Goal: Task Accomplishment & Management: Manage account settings

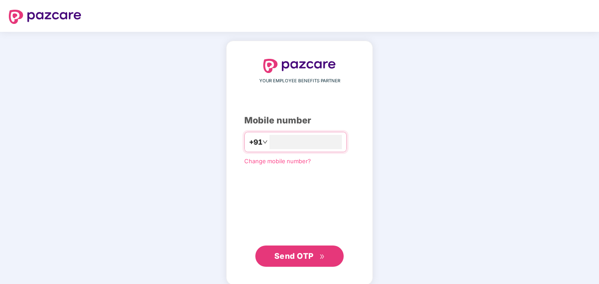
type input "**********"
click at [373, 80] on div "**********" at bounding box center [299, 162] width 147 height 243
click at [313, 256] on span "Send OTP" at bounding box center [294, 254] width 39 height 9
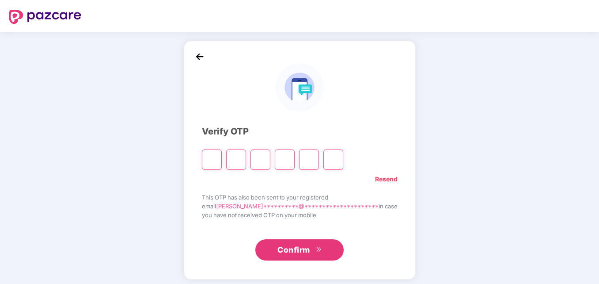
type input "*"
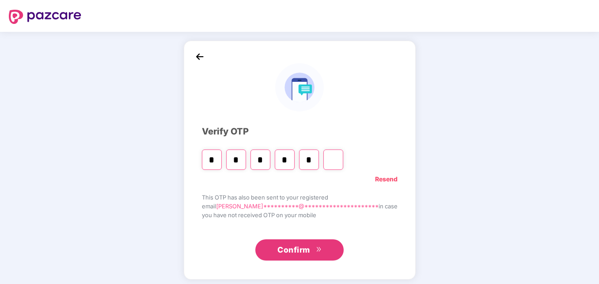
type input "*"
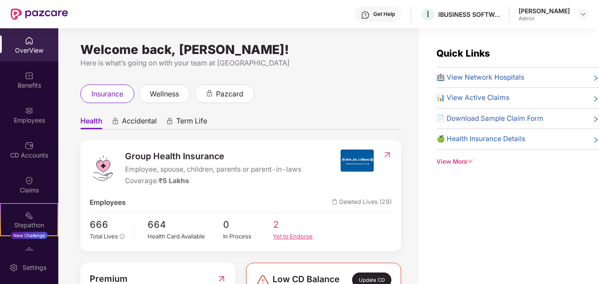
click at [288, 238] on div "Yet to Endorse" at bounding box center [298, 236] width 50 height 9
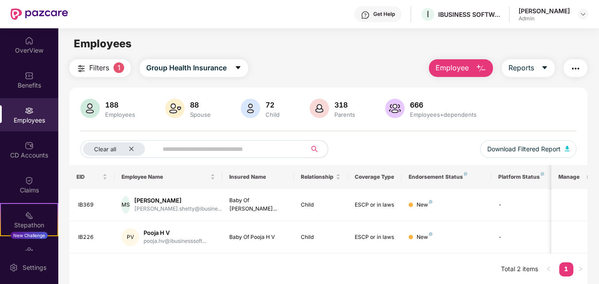
click at [27, 114] on img at bounding box center [29, 110] width 9 height 9
click at [132, 150] on icon "close" at bounding box center [132, 149] width 6 height 6
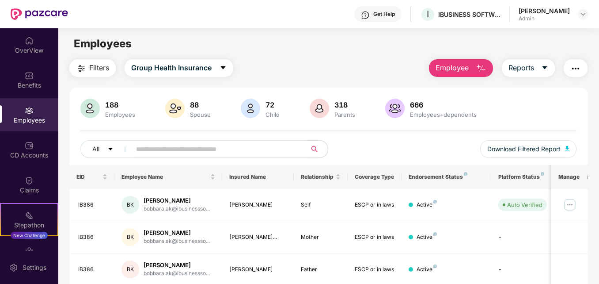
click at [130, 149] on span at bounding box center [216, 149] width 181 height 18
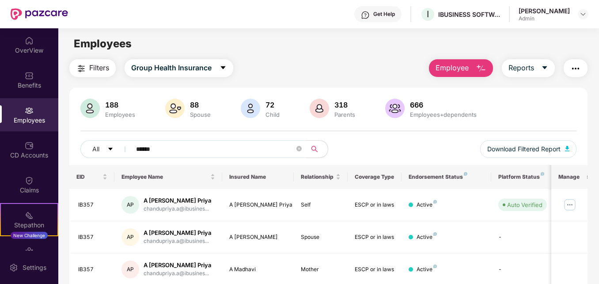
type input "******"
click at [396, 47] on div "Employees" at bounding box center [328, 43] width 541 height 17
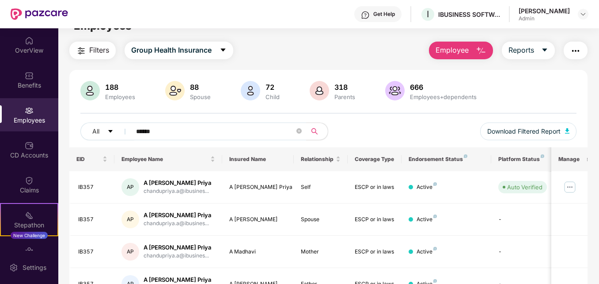
scroll to position [35, 0]
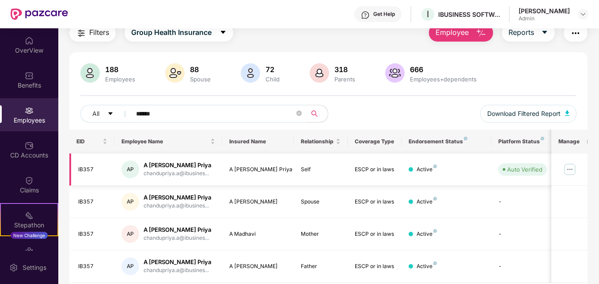
click at [571, 170] on img at bounding box center [570, 169] width 14 height 14
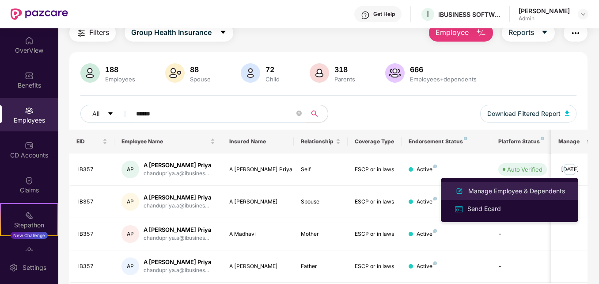
click at [486, 190] on div "Manage Employee & Dependents" at bounding box center [517, 191] width 100 height 10
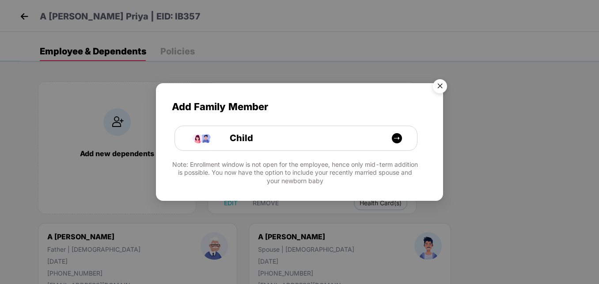
click at [443, 85] on img "Close" at bounding box center [440, 87] width 25 height 25
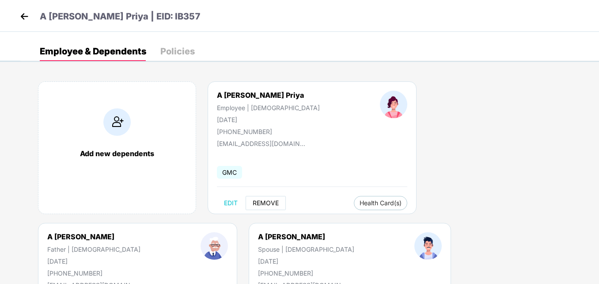
click at [271, 203] on span "REMOVE" at bounding box center [266, 202] width 26 height 7
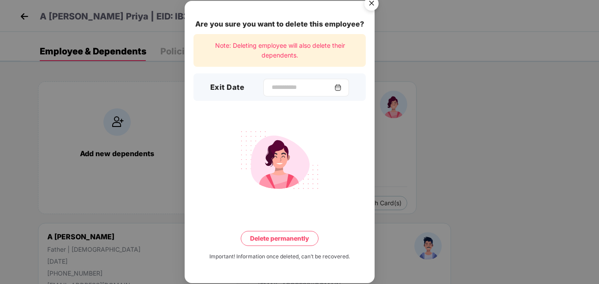
click at [342, 86] on img at bounding box center [338, 87] width 7 height 7
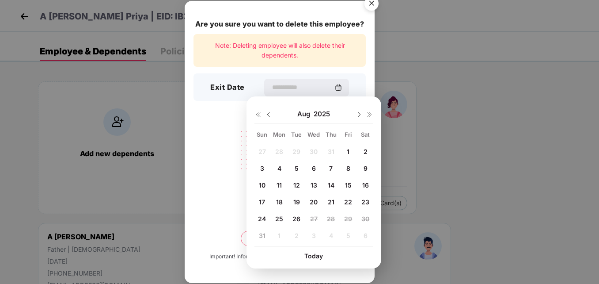
click at [278, 219] on span "25" at bounding box center [279, 219] width 8 height 8
type input "**********"
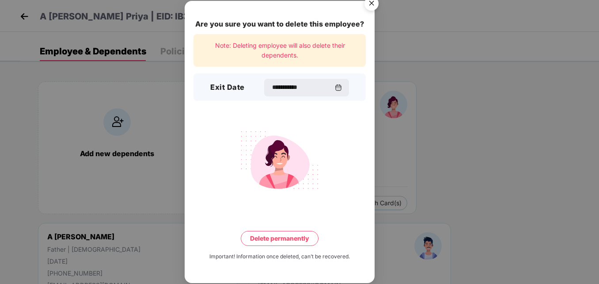
click at [290, 239] on button "Delete permanently" at bounding box center [280, 238] width 78 height 15
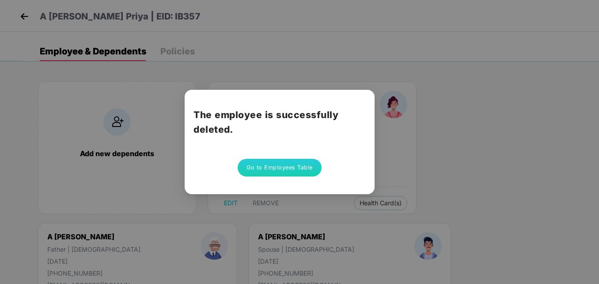
click at [297, 168] on button "Go to Employees Table" at bounding box center [280, 168] width 84 height 18
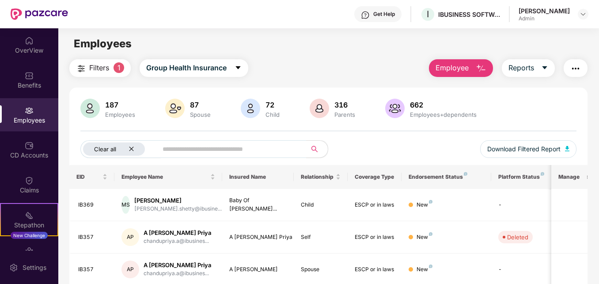
click at [131, 149] on icon "close" at bounding box center [132, 149] width 4 height 4
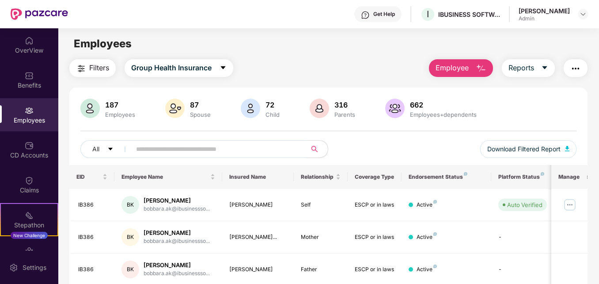
click at [165, 152] on input "text" at bounding box center [215, 148] width 158 height 13
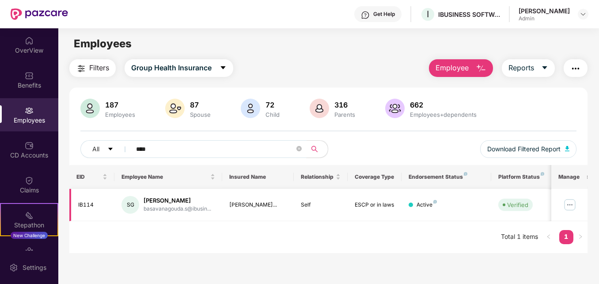
type input "****"
click at [570, 208] on img at bounding box center [570, 205] width 14 height 14
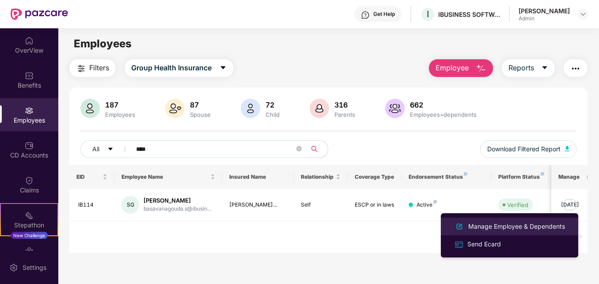
click at [504, 225] on div "Manage Employee & Dependents" at bounding box center [517, 226] width 100 height 10
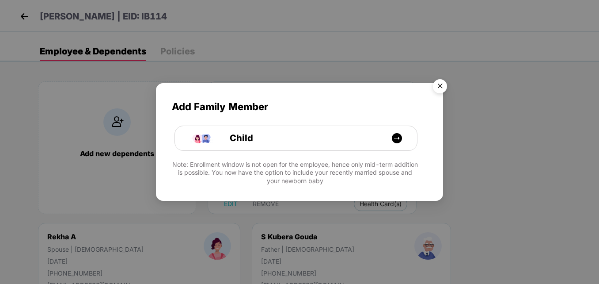
click at [442, 86] on img "Close" at bounding box center [440, 87] width 25 height 25
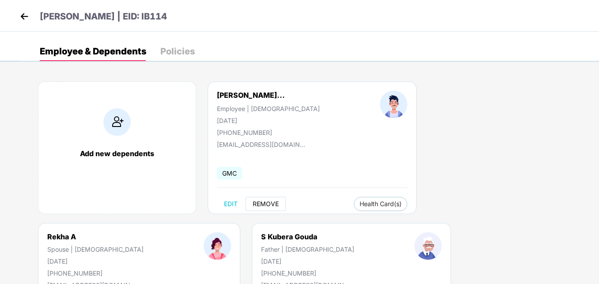
click at [269, 204] on span "REMOVE" at bounding box center [266, 203] width 26 height 7
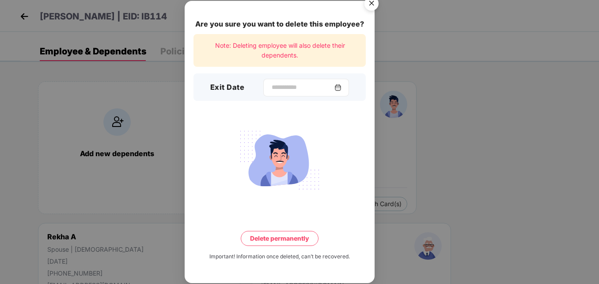
click at [342, 86] on img at bounding box center [338, 87] width 7 height 7
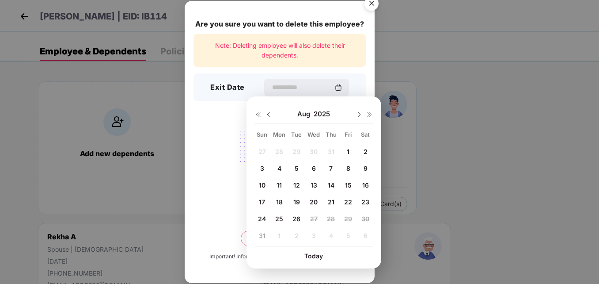
click at [276, 219] on span "25" at bounding box center [279, 219] width 8 height 8
type input "**********"
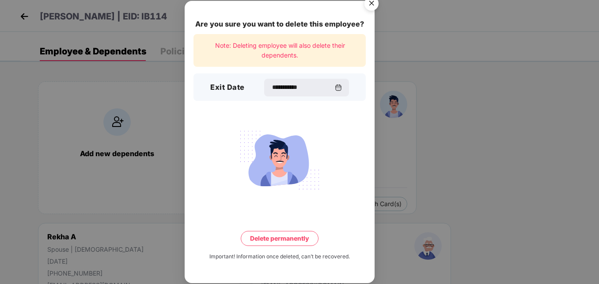
click at [275, 238] on button "Delete permanently" at bounding box center [280, 238] width 78 height 15
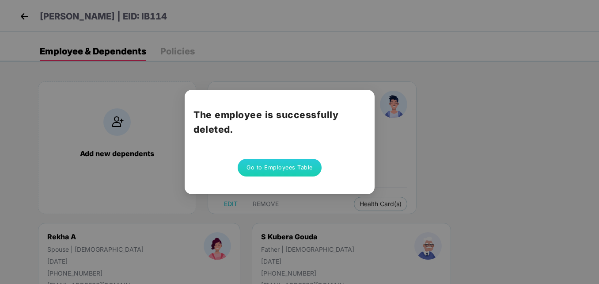
click at [286, 168] on button "Go to Employees Table" at bounding box center [280, 168] width 84 height 18
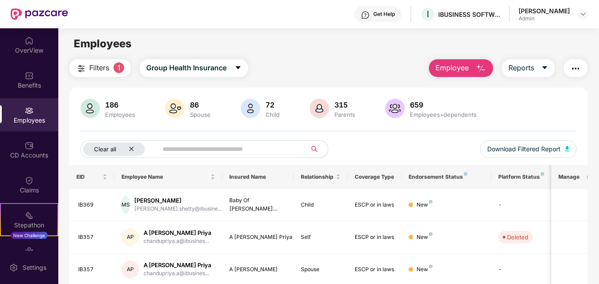
click at [134, 150] on icon "close" at bounding box center [132, 149] width 6 height 6
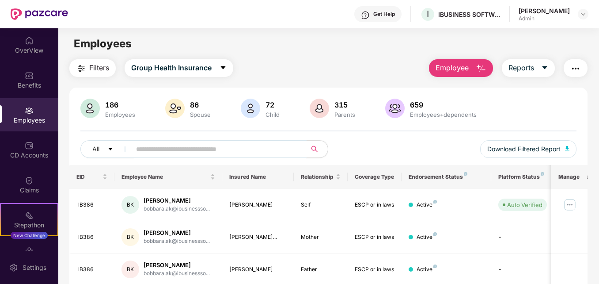
click at [148, 149] on input "text" at bounding box center [215, 148] width 158 height 13
click at [570, 205] on img at bounding box center [570, 205] width 14 height 14
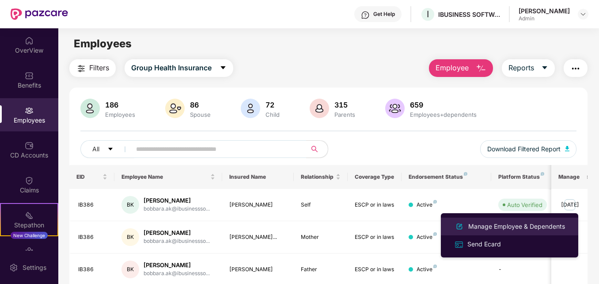
click at [507, 225] on div "Manage Employee & Dependents" at bounding box center [517, 226] width 100 height 10
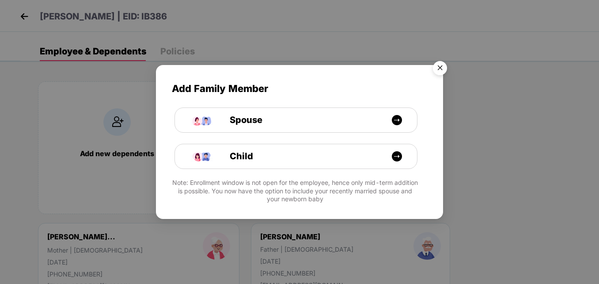
click at [442, 65] on img "Close" at bounding box center [440, 69] width 25 height 25
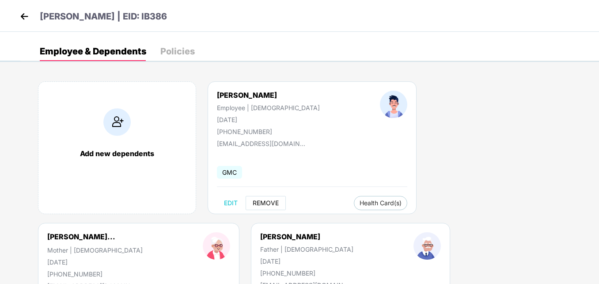
click at [265, 202] on span "REMOVE" at bounding box center [266, 202] width 26 height 7
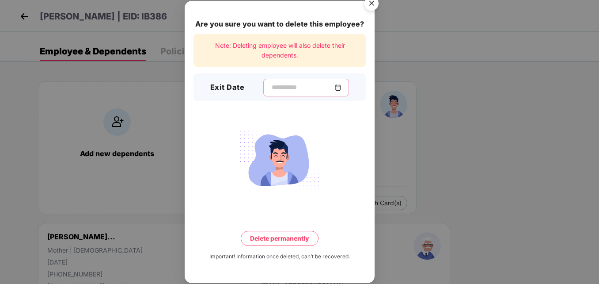
click at [271, 88] on input at bounding box center [303, 87] width 64 height 9
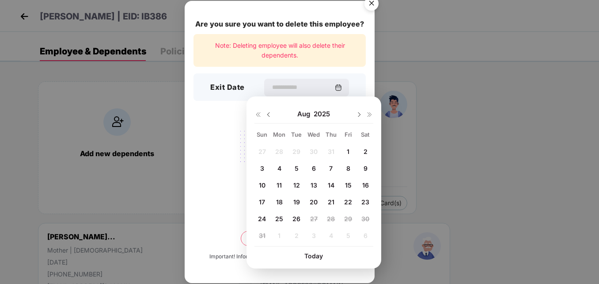
click at [373, 4] on img "Close" at bounding box center [371, 4] width 25 height 25
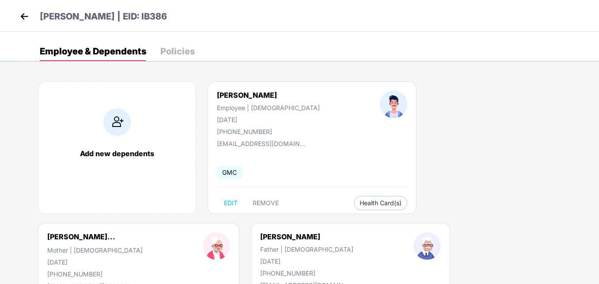
click at [21, 18] on img at bounding box center [24, 16] width 13 height 13
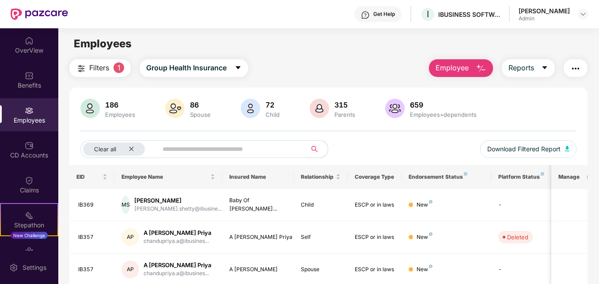
click at [208, 149] on input "text" at bounding box center [229, 148] width 132 height 13
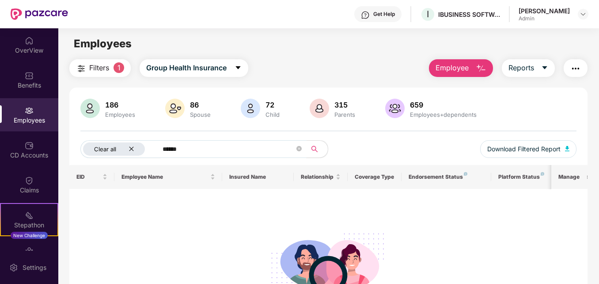
type input "******"
click at [132, 148] on icon "close" at bounding box center [132, 149] width 6 height 6
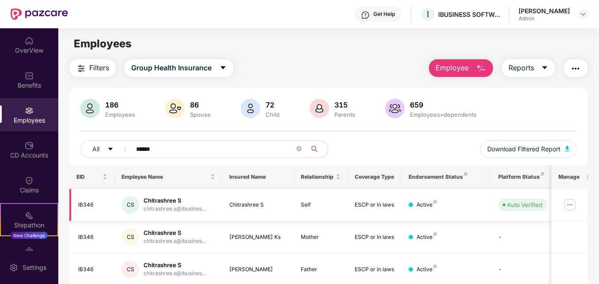
click at [573, 207] on img at bounding box center [570, 205] width 14 height 14
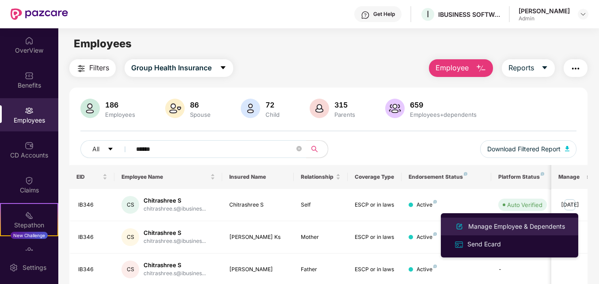
click at [503, 226] on div "Manage Employee & Dependents" at bounding box center [517, 226] width 100 height 10
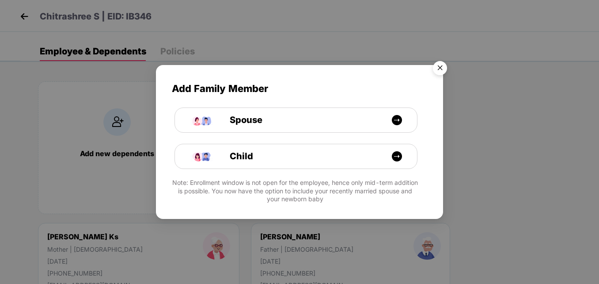
click at [443, 68] on img "Close" at bounding box center [440, 69] width 25 height 25
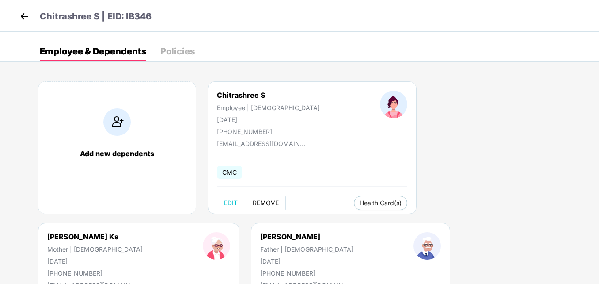
click at [270, 203] on span "REMOVE" at bounding box center [266, 202] width 26 height 7
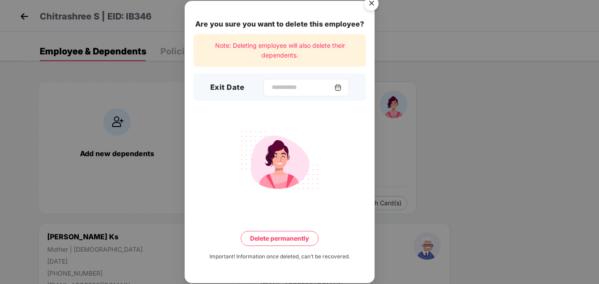
click at [342, 92] on div at bounding box center [306, 88] width 86 height 18
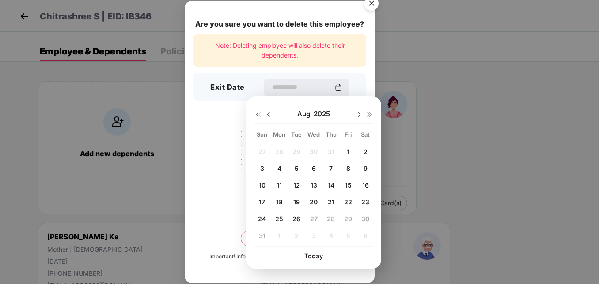
click at [280, 218] on span "25" at bounding box center [279, 219] width 8 height 8
type input "**********"
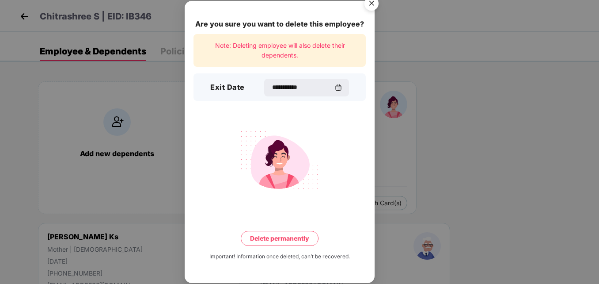
click at [275, 240] on button "Delete permanently" at bounding box center [280, 238] width 78 height 15
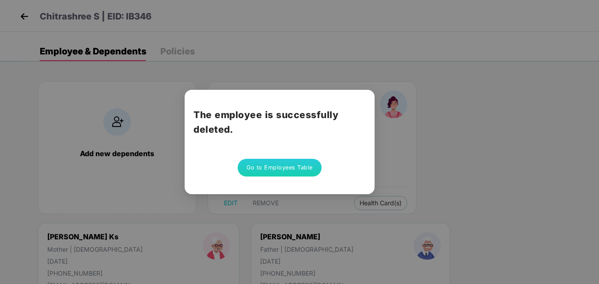
click at [279, 166] on button "Go to Employees Table" at bounding box center [280, 168] width 84 height 18
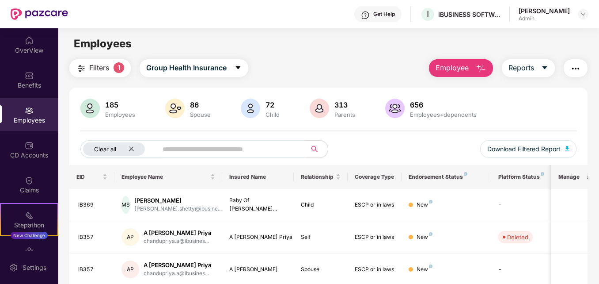
click at [128, 153] on div "Clear all" at bounding box center [114, 148] width 62 height 13
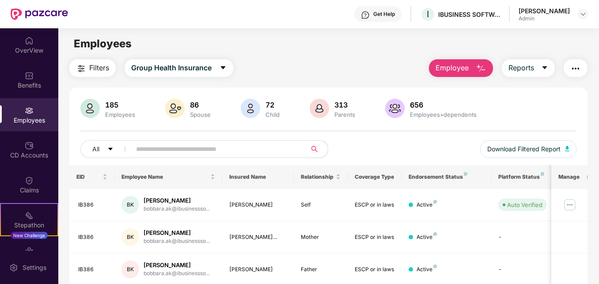
click at [153, 147] on input "text" at bounding box center [215, 148] width 158 height 13
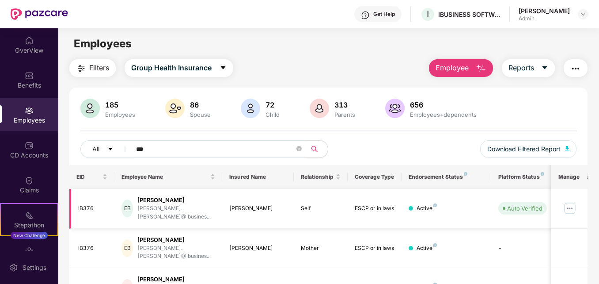
type input "***"
click at [569, 203] on img at bounding box center [570, 208] width 14 height 14
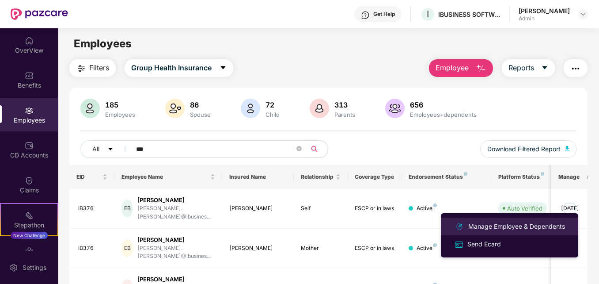
click at [501, 225] on div "Manage Employee & Dependents" at bounding box center [517, 226] width 100 height 10
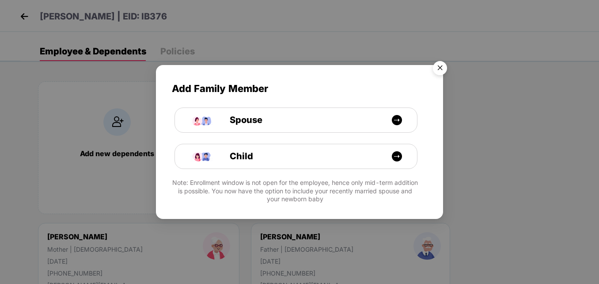
click at [442, 64] on img "Close" at bounding box center [440, 69] width 25 height 25
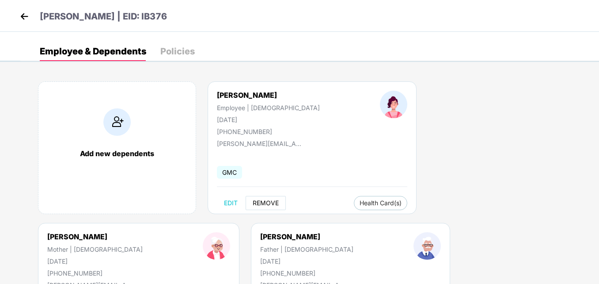
click at [263, 202] on span "REMOVE" at bounding box center [266, 202] width 26 height 7
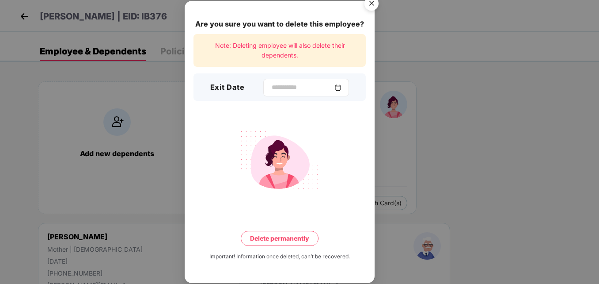
click at [342, 89] on img at bounding box center [338, 87] width 7 height 7
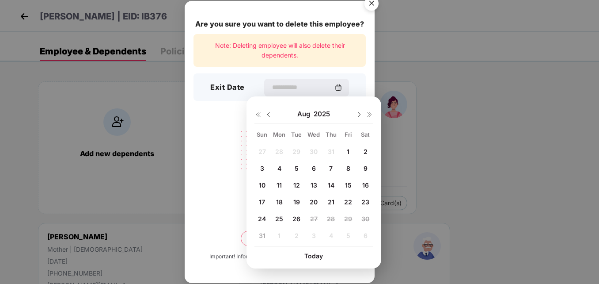
click at [278, 221] on span "25" at bounding box center [279, 219] width 8 height 8
type input "**********"
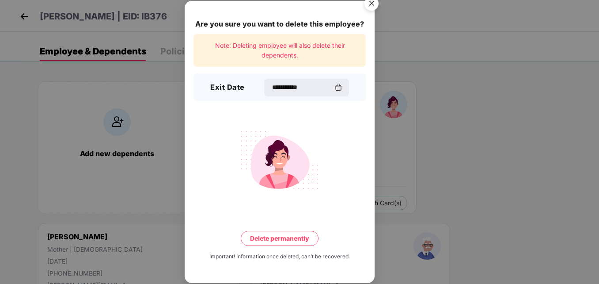
click at [274, 240] on button "Delete permanently" at bounding box center [280, 238] width 78 height 15
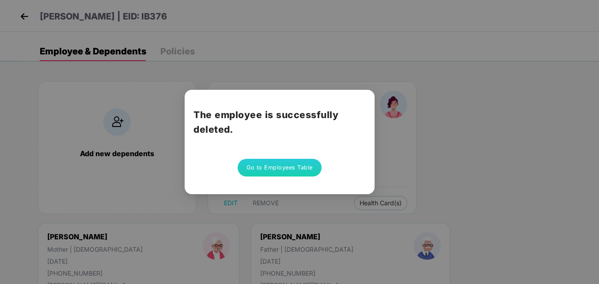
click at [260, 168] on button "Go to Employees Table" at bounding box center [280, 168] width 84 height 18
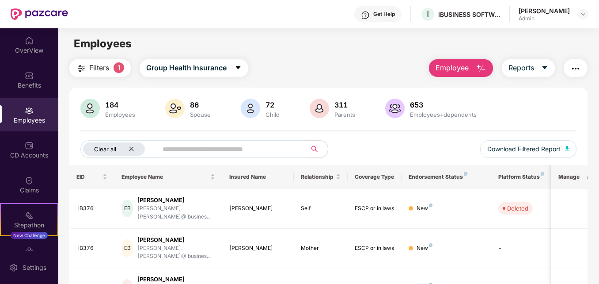
click at [131, 148] on icon "close" at bounding box center [132, 149] width 6 height 6
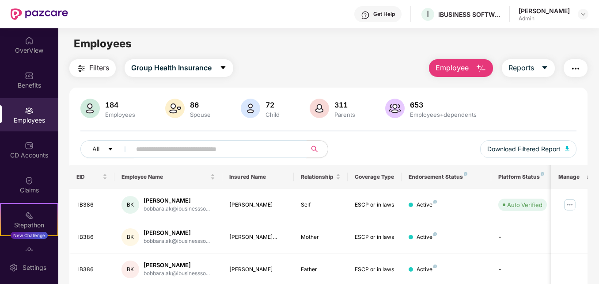
click at [149, 148] on input "text" at bounding box center [215, 148] width 158 height 13
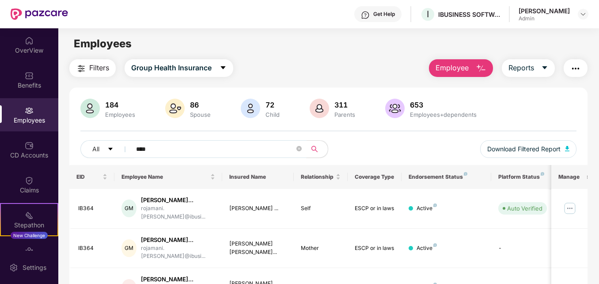
type input "****"
click at [573, 206] on img at bounding box center [570, 208] width 14 height 14
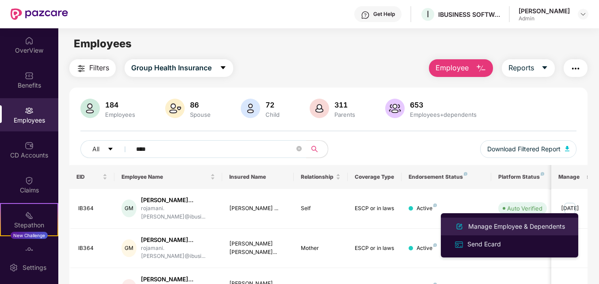
click at [492, 224] on div "Manage Employee & Dependents" at bounding box center [517, 226] width 100 height 10
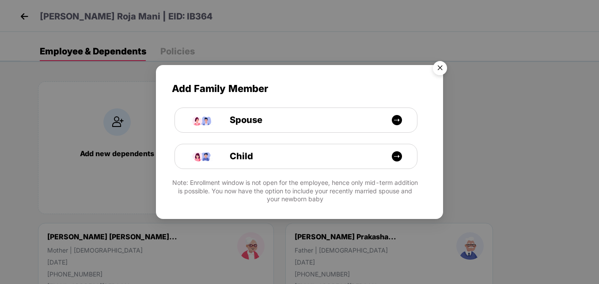
click at [439, 70] on img "Close" at bounding box center [440, 69] width 25 height 25
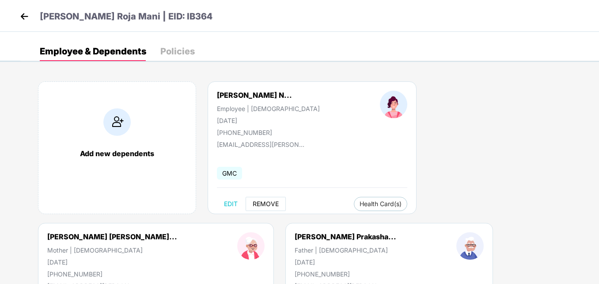
click at [261, 204] on span "REMOVE" at bounding box center [266, 203] width 26 height 7
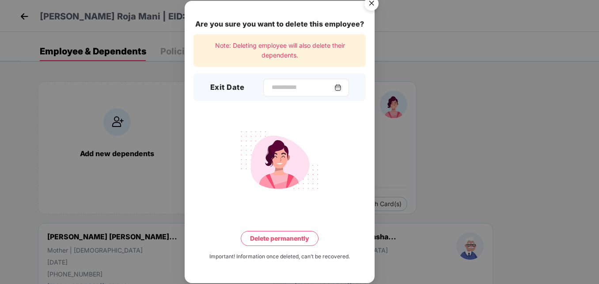
click at [342, 86] on img at bounding box center [338, 87] width 7 height 7
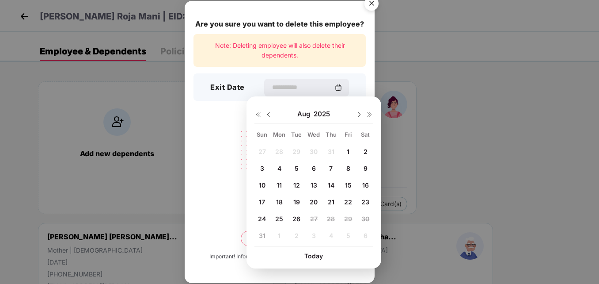
click at [278, 217] on span "25" at bounding box center [279, 219] width 8 height 8
type input "**********"
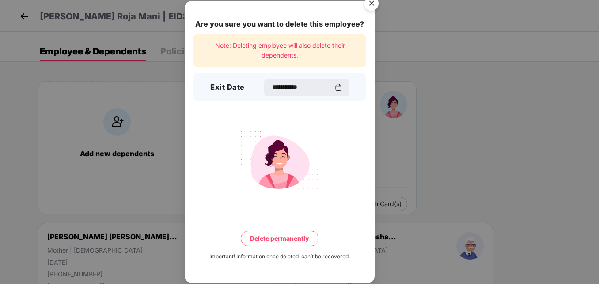
click at [281, 240] on button "Delete permanently" at bounding box center [280, 238] width 78 height 15
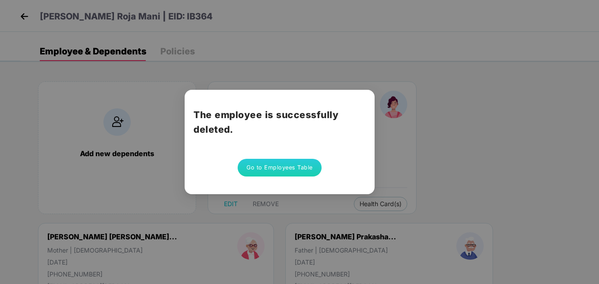
click at [272, 172] on button "Go to Employees Table" at bounding box center [280, 168] width 84 height 18
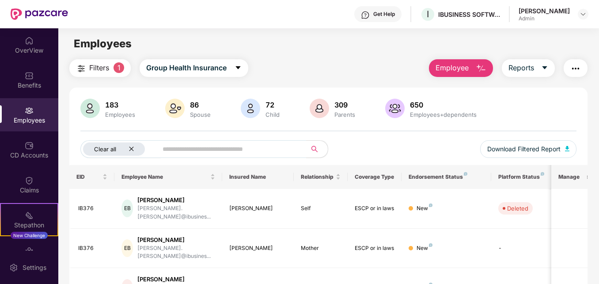
click at [129, 149] on icon "close" at bounding box center [132, 149] width 6 height 6
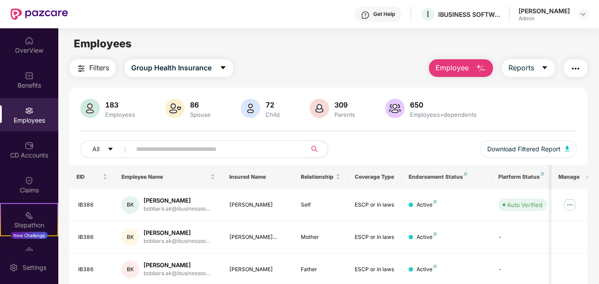
click at [187, 149] on input "text" at bounding box center [215, 148] width 158 height 13
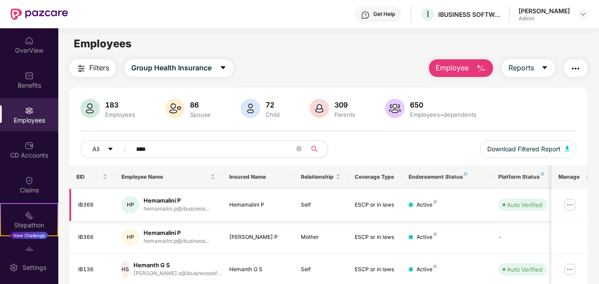
type input "****"
click at [573, 205] on img at bounding box center [570, 205] width 14 height 14
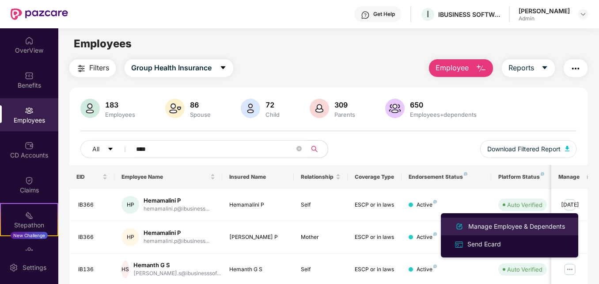
click at [507, 225] on div "Manage Employee & Dependents" at bounding box center [517, 226] width 100 height 10
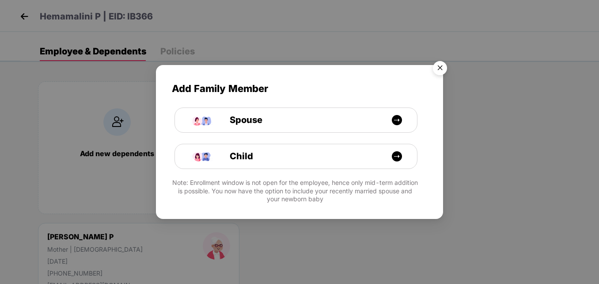
click at [440, 69] on img "Close" at bounding box center [440, 69] width 25 height 25
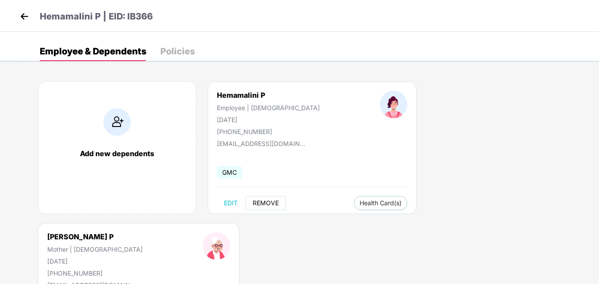
click at [262, 203] on span "REMOVE" at bounding box center [266, 202] width 26 height 7
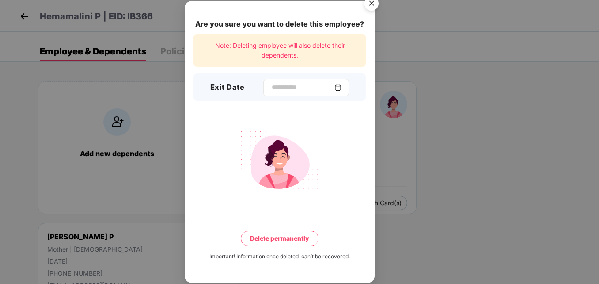
click at [343, 92] on div at bounding box center [306, 88] width 86 height 18
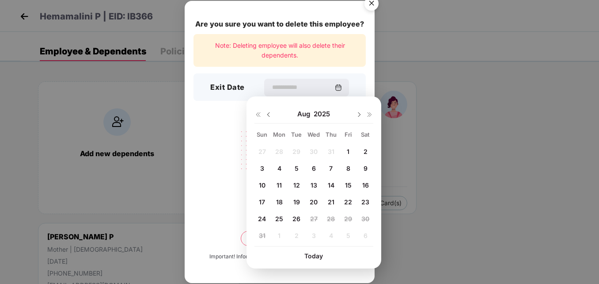
click at [278, 220] on span "25" at bounding box center [279, 219] width 8 height 8
type input "**********"
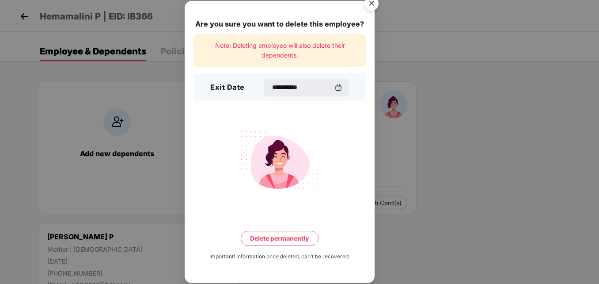
click at [285, 240] on button "Delete permanently" at bounding box center [280, 238] width 78 height 15
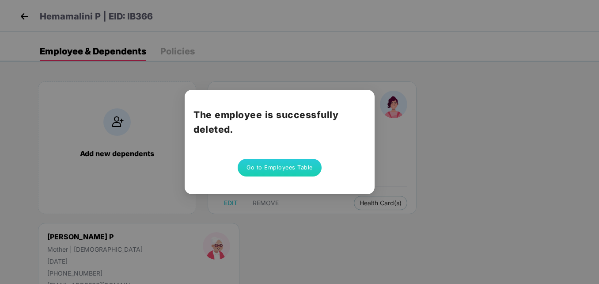
click at [279, 171] on button "Go to Employees Table" at bounding box center [280, 168] width 84 height 18
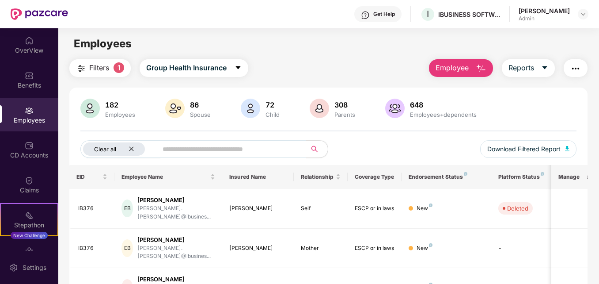
click at [129, 149] on icon "close" at bounding box center [132, 149] width 6 height 6
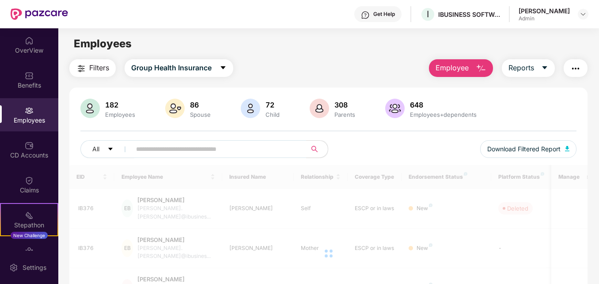
click at [129, 149] on span at bounding box center [216, 149] width 181 height 18
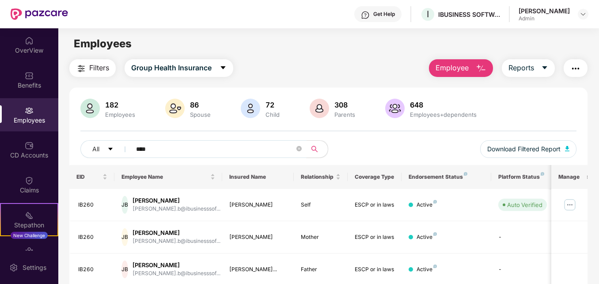
type input "****"
click at [570, 207] on img at bounding box center [570, 205] width 14 height 14
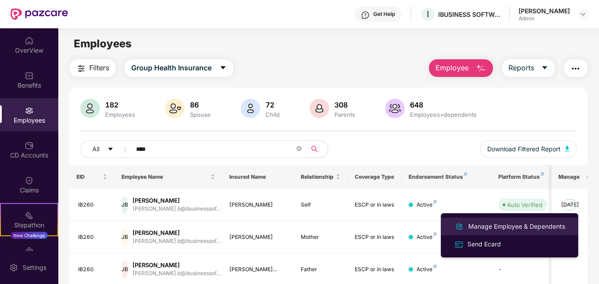
click at [500, 224] on div "Manage Employee & Dependents" at bounding box center [517, 226] width 100 height 10
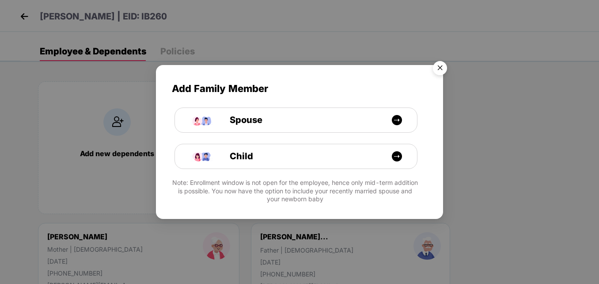
click at [439, 67] on img "Close" at bounding box center [440, 69] width 25 height 25
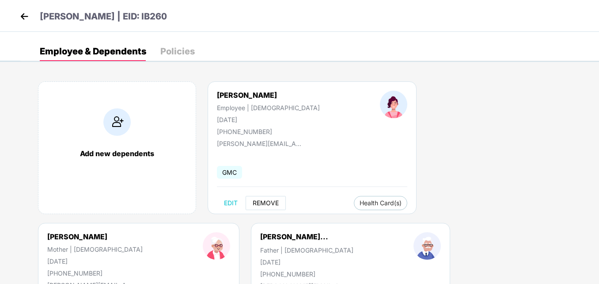
click at [259, 202] on span "REMOVE" at bounding box center [266, 202] width 26 height 7
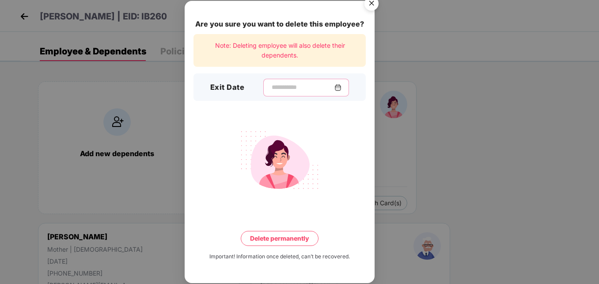
click at [283, 88] on input at bounding box center [303, 87] width 64 height 9
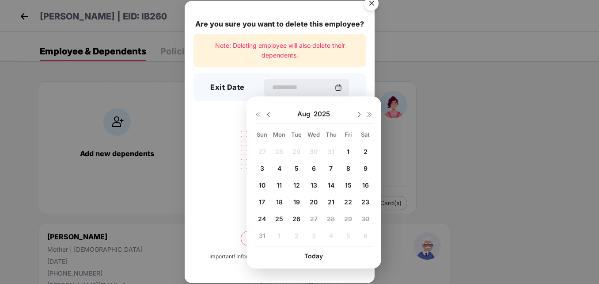
click at [281, 220] on span "25" at bounding box center [279, 219] width 8 height 8
type input "**********"
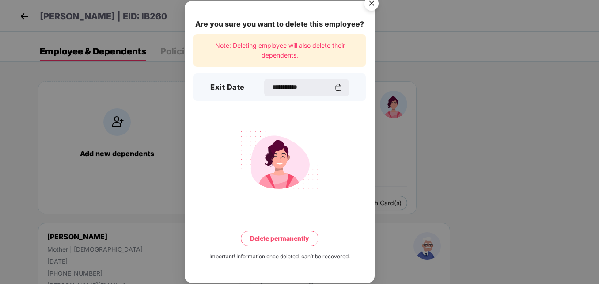
click at [278, 240] on button "Delete permanently" at bounding box center [280, 238] width 78 height 15
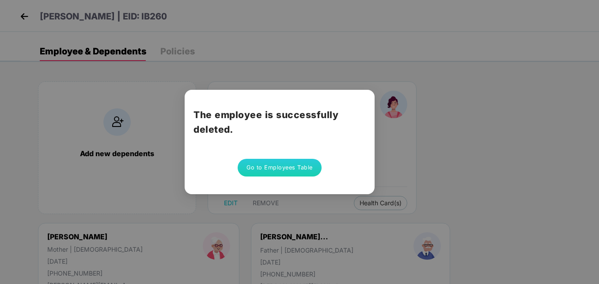
click at [270, 170] on button "Go to Employees Table" at bounding box center [280, 168] width 84 height 18
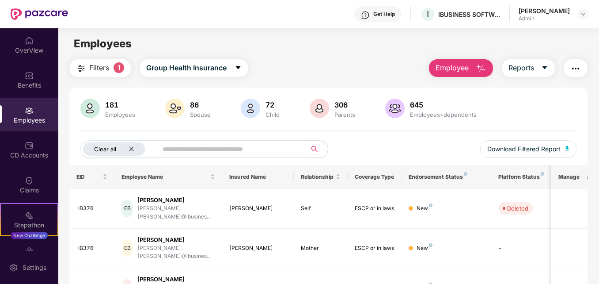
click at [131, 149] on icon "close" at bounding box center [132, 149] width 6 height 6
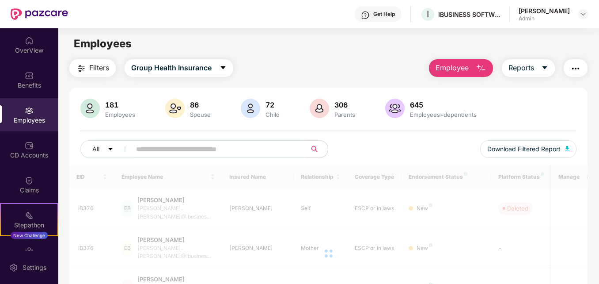
click at [131, 149] on span at bounding box center [216, 149] width 181 height 18
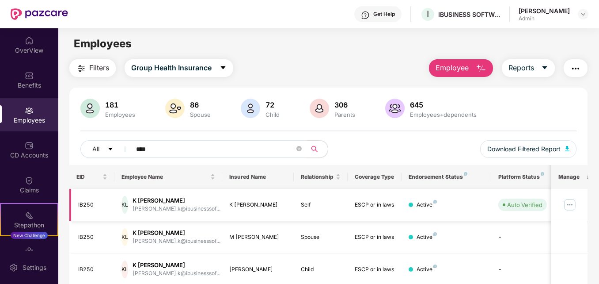
type input "****"
click at [569, 205] on img at bounding box center [570, 205] width 14 height 14
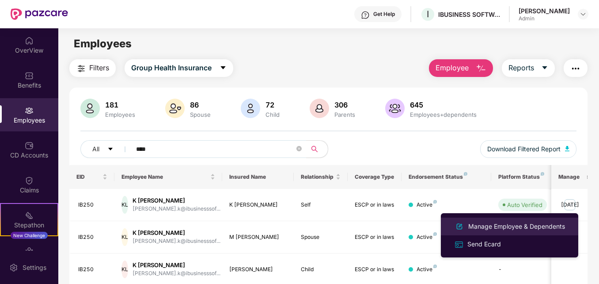
click at [501, 227] on div "Manage Employee & Dependents" at bounding box center [517, 226] width 100 height 10
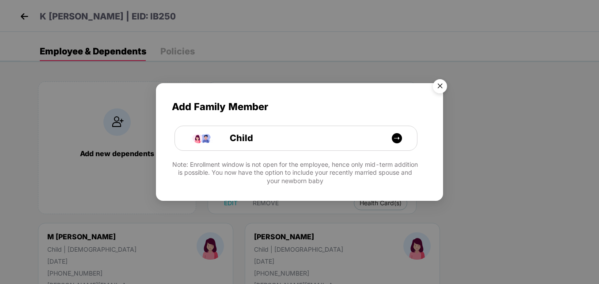
click at [440, 84] on img "Close" at bounding box center [440, 87] width 25 height 25
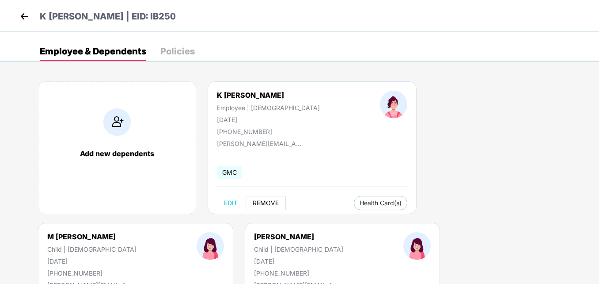
click at [263, 203] on span "REMOVE" at bounding box center [266, 202] width 26 height 7
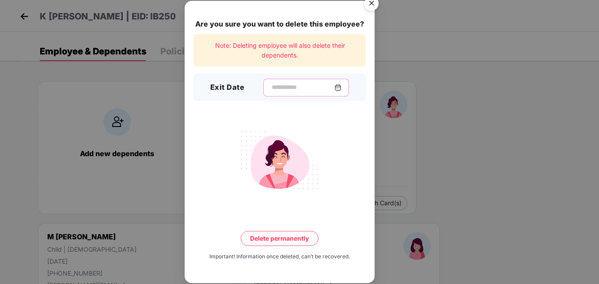
click at [282, 89] on input at bounding box center [303, 87] width 64 height 9
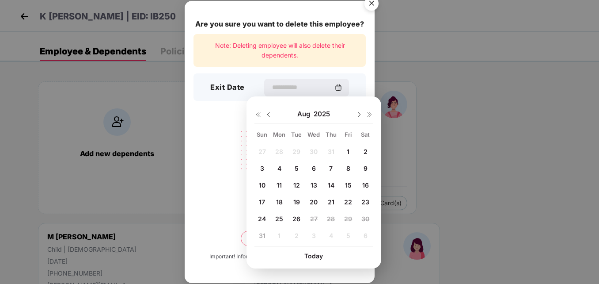
click at [281, 219] on span "25" at bounding box center [279, 219] width 8 height 8
type input "**********"
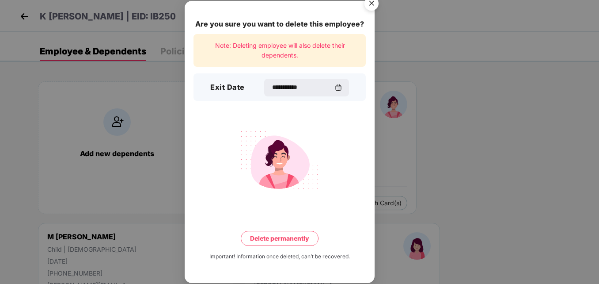
click at [278, 239] on button "Delete permanently" at bounding box center [280, 238] width 78 height 15
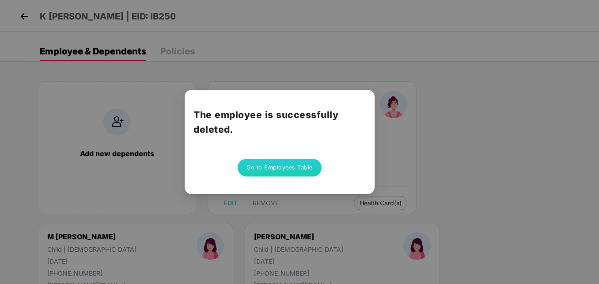
click at [282, 170] on button "Go to Employees Table" at bounding box center [280, 168] width 84 height 18
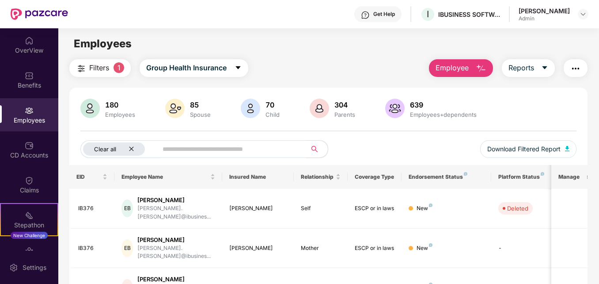
click at [132, 145] on div "Clear all" at bounding box center [114, 148] width 62 height 13
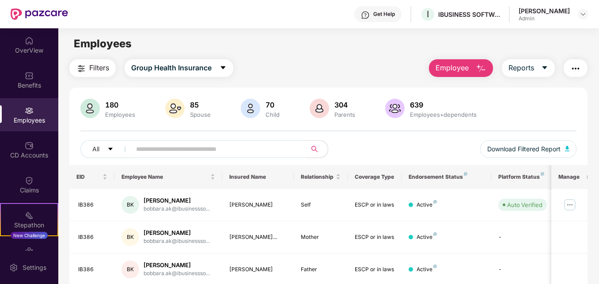
click at [138, 153] on input "text" at bounding box center [215, 148] width 158 height 13
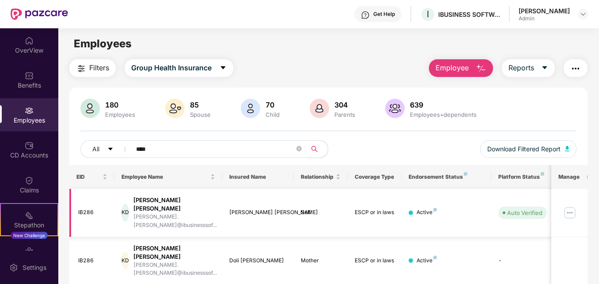
type input "****"
click at [570, 206] on img at bounding box center [570, 213] width 14 height 14
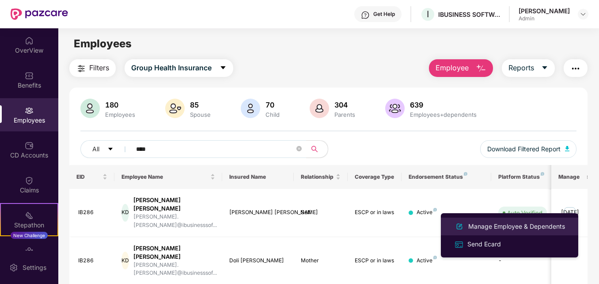
click at [494, 225] on div "Manage Employee & Dependents" at bounding box center [517, 226] width 100 height 10
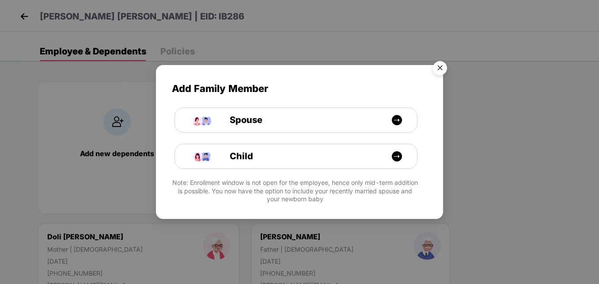
click at [439, 65] on img "Close" at bounding box center [440, 69] width 25 height 25
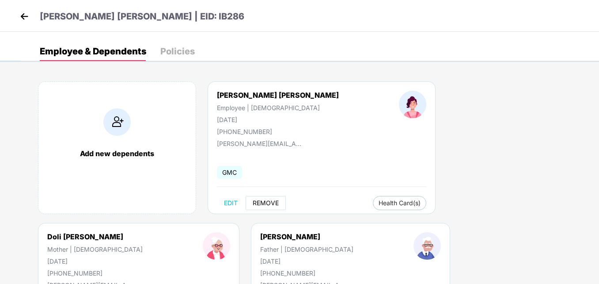
click at [263, 204] on span "REMOVE" at bounding box center [266, 202] width 26 height 7
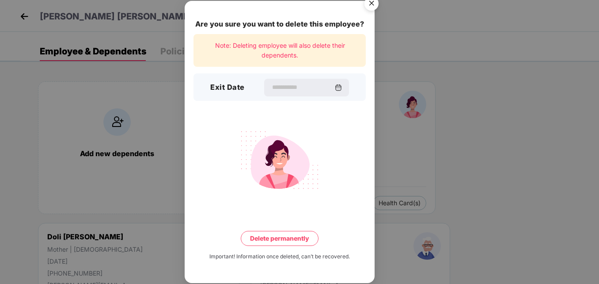
click at [374, 1] on img "Close" at bounding box center [371, 4] width 25 height 25
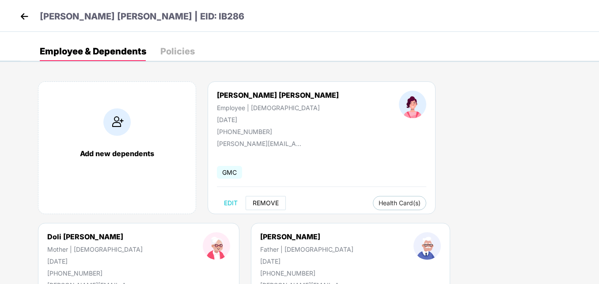
click at [263, 202] on span "REMOVE" at bounding box center [266, 202] width 26 height 7
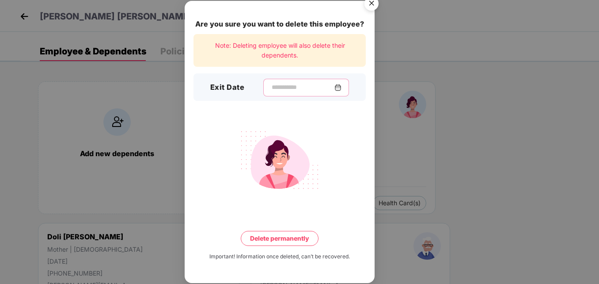
click at [271, 84] on input at bounding box center [303, 87] width 64 height 9
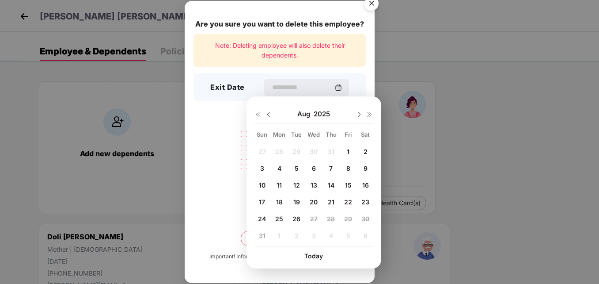
click at [276, 218] on span "25" at bounding box center [279, 219] width 8 height 8
type input "**********"
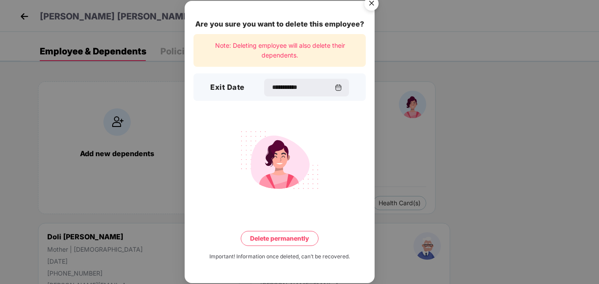
click at [276, 241] on button "Delete permanently" at bounding box center [280, 238] width 78 height 15
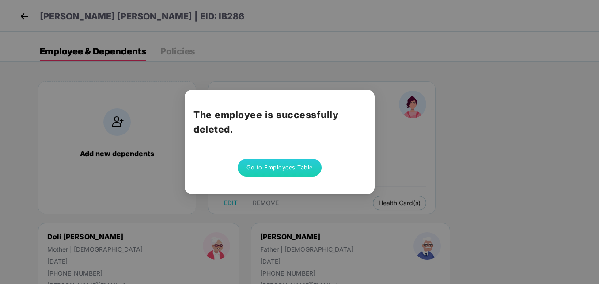
click at [277, 168] on button "Go to Employees Table" at bounding box center [280, 168] width 84 height 18
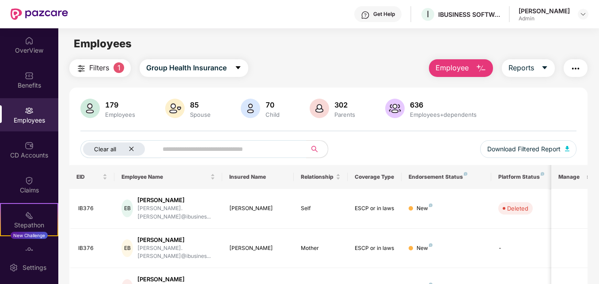
click at [129, 148] on icon "close" at bounding box center [132, 149] width 6 height 6
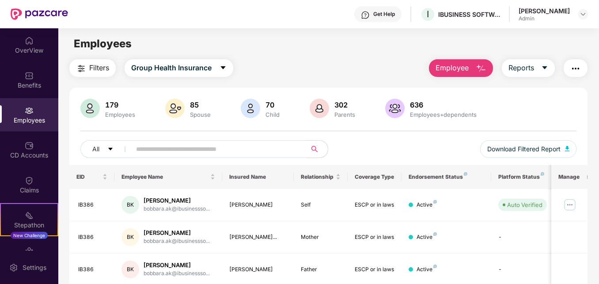
click at [129, 148] on span at bounding box center [216, 149] width 181 height 18
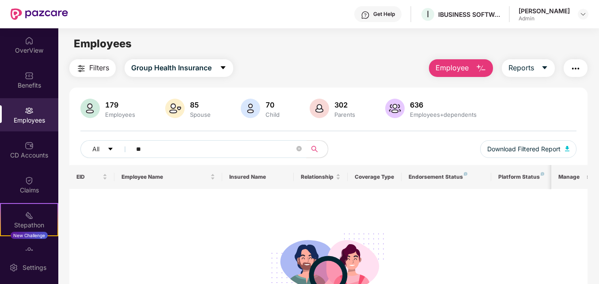
type input "*"
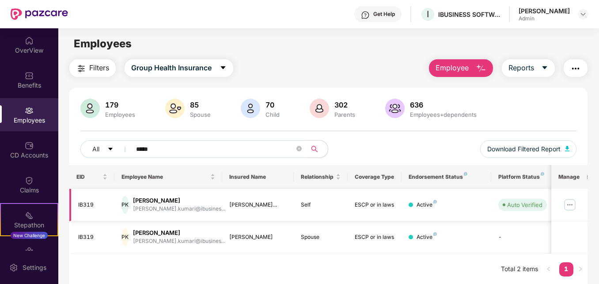
type input "*****"
click at [568, 206] on img at bounding box center [570, 205] width 14 height 14
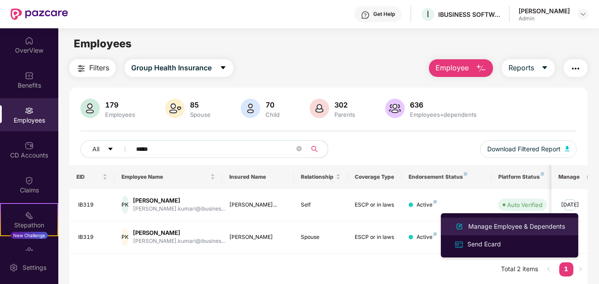
click at [479, 225] on div "Manage Employee & Dependents" at bounding box center [517, 226] width 100 height 10
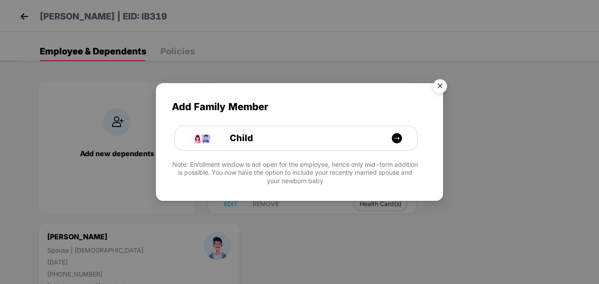
click at [441, 84] on img "Close" at bounding box center [440, 87] width 25 height 25
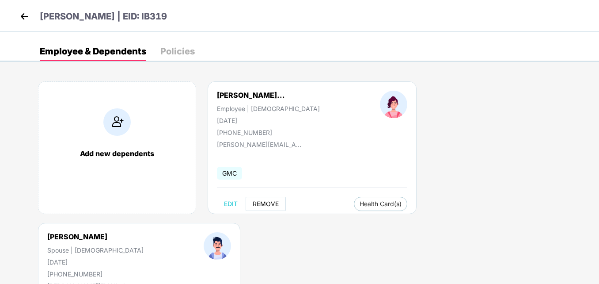
click at [263, 205] on span "REMOVE" at bounding box center [266, 203] width 26 height 7
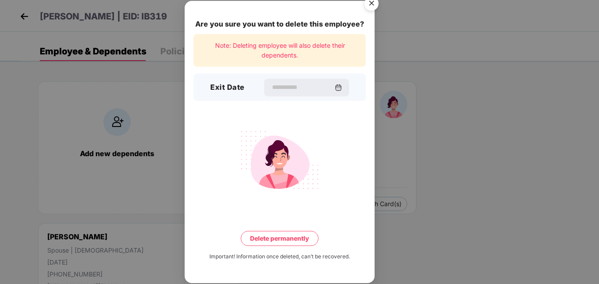
click at [370, 7] on img "Close" at bounding box center [371, 4] width 25 height 25
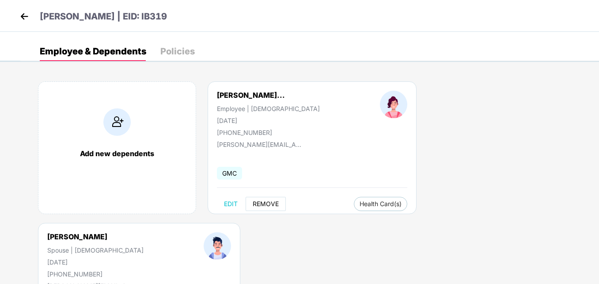
click at [265, 202] on span "REMOVE" at bounding box center [266, 203] width 26 height 7
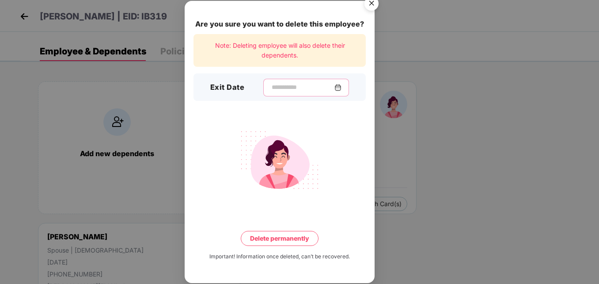
click at [283, 84] on input at bounding box center [303, 87] width 64 height 9
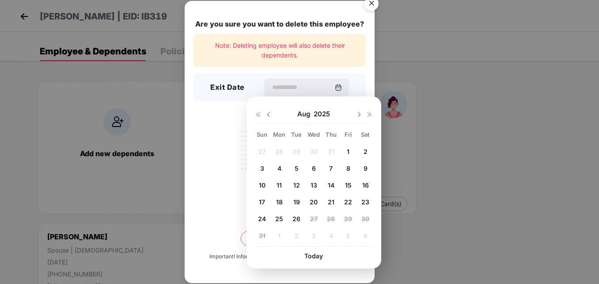
click at [280, 219] on span "25" at bounding box center [279, 219] width 8 height 8
type input "**********"
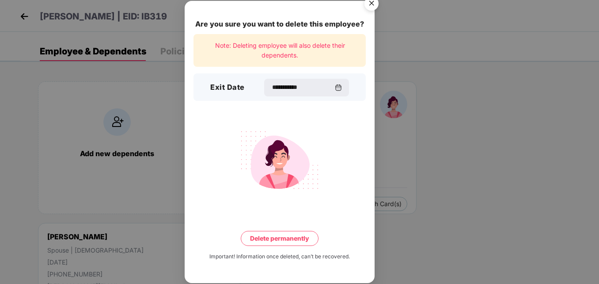
click at [289, 239] on button "Delete permanently" at bounding box center [280, 238] width 78 height 15
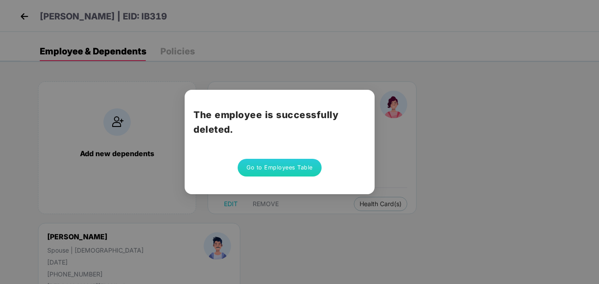
click at [267, 171] on button "Go to Employees Table" at bounding box center [280, 168] width 84 height 18
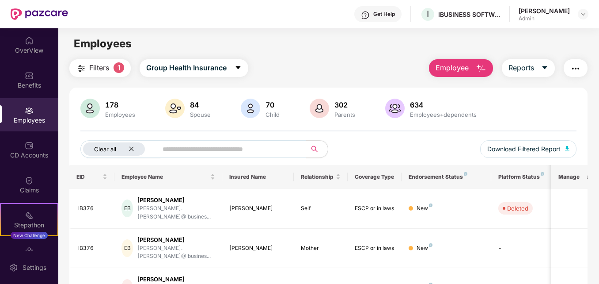
click at [127, 149] on div "Clear all" at bounding box center [114, 148] width 62 height 13
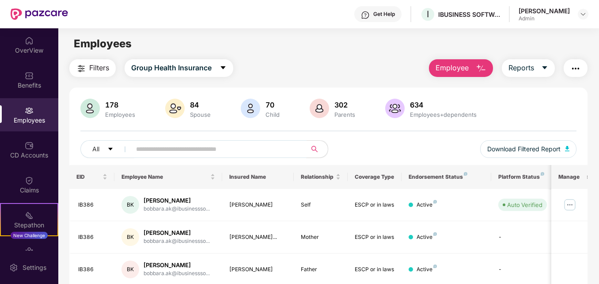
click at [169, 145] on input "text" at bounding box center [215, 148] width 158 height 13
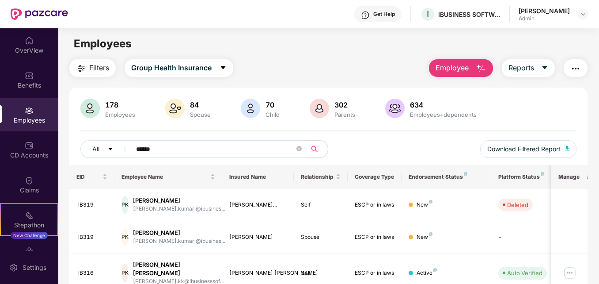
type input "******"
click at [589, 85] on div "Filters Group Health Insurance Employee Reports 178 Employees 84 Spouse 70 Chil…" at bounding box center [328, 231] width 541 height 345
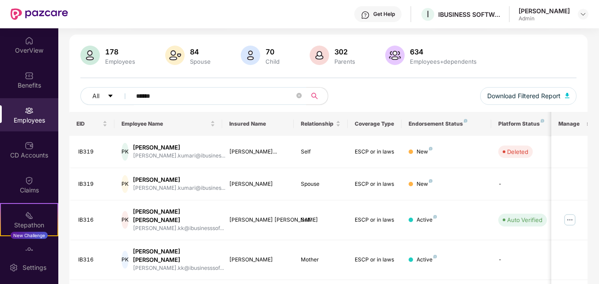
scroll to position [71, 0]
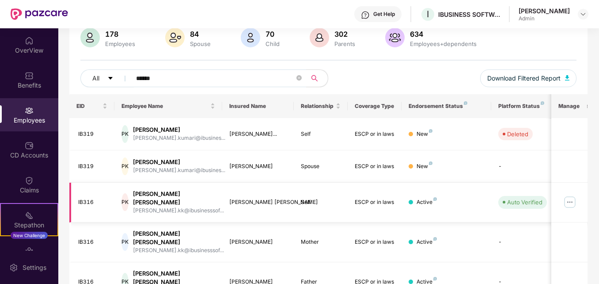
click at [574, 201] on img at bounding box center [570, 202] width 14 height 14
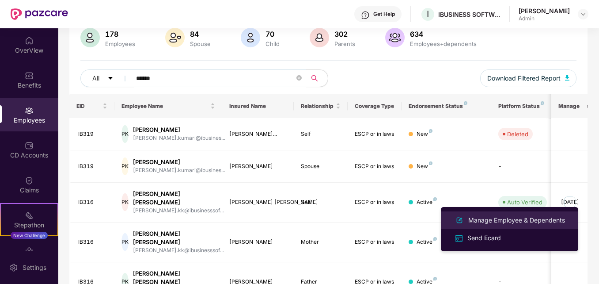
click at [510, 218] on div "Manage Employee & Dependents" at bounding box center [517, 220] width 100 height 10
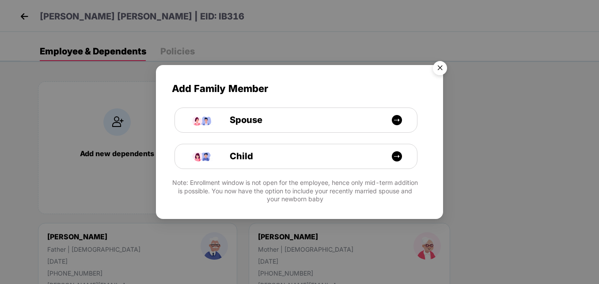
click at [440, 68] on img "Close" at bounding box center [440, 69] width 25 height 25
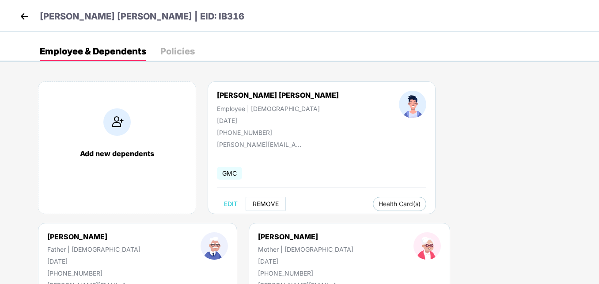
click at [268, 204] on span "REMOVE" at bounding box center [266, 203] width 26 height 7
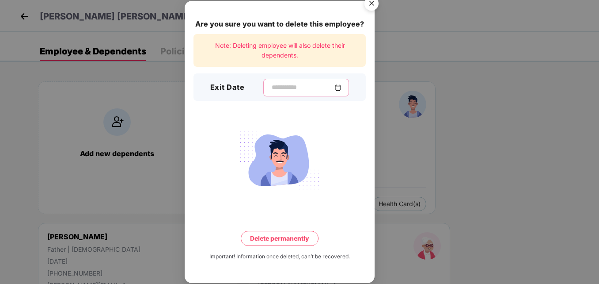
click at [271, 90] on input at bounding box center [303, 87] width 64 height 9
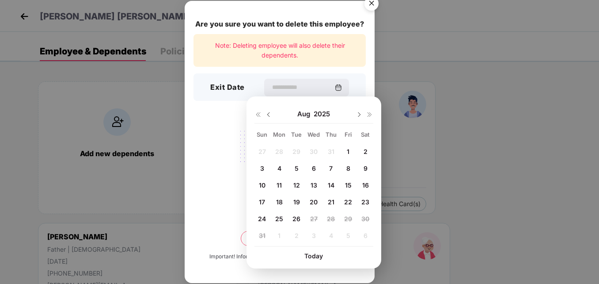
click at [278, 218] on span "25" at bounding box center [279, 219] width 8 height 8
type input "**********"
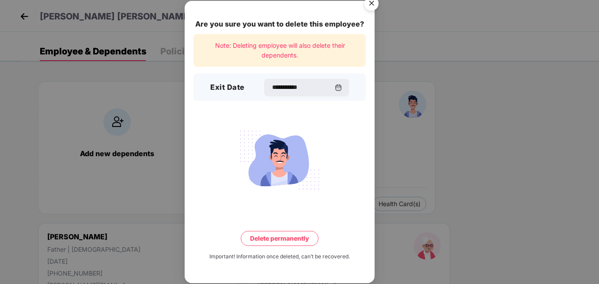
click at [278, 237] on button "Delete permanently" at bounding box center [280, 238] width 78 height 15
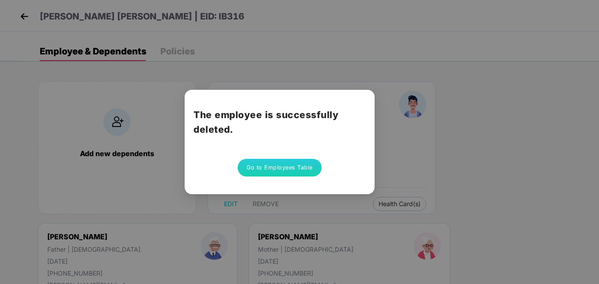
click at [287, 170] on button "Go to Employees Table" at bounding box center [280, 168] width 84 height 18
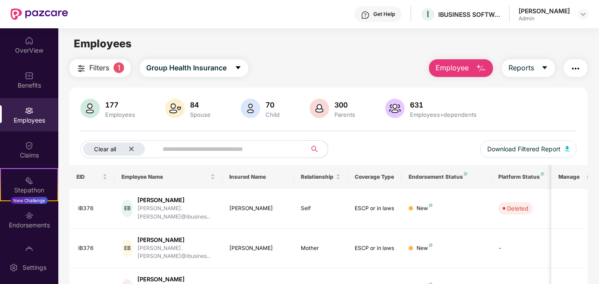
click at [130, 147] on icon "close" at bounding box center [132, 149] width 6 height 6
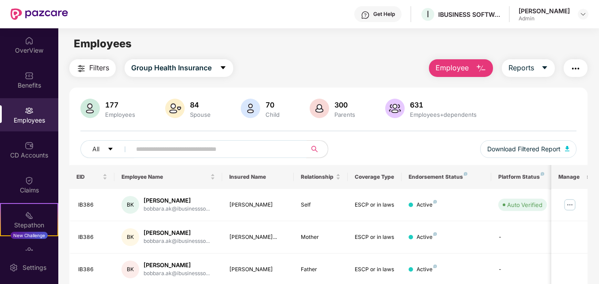
click at [150, 149] on input "text" at bounding box center [215, 148] width 158 height 13
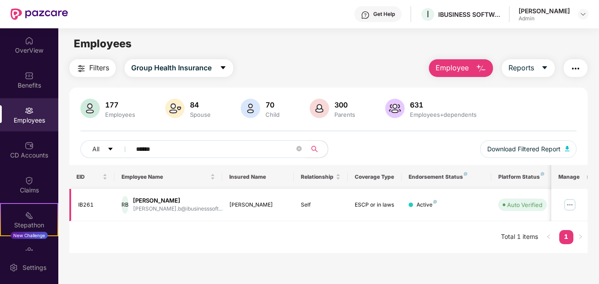
type input "******"
click at [569, 202] on img at bounding box center [570, 205] width 14 height 14
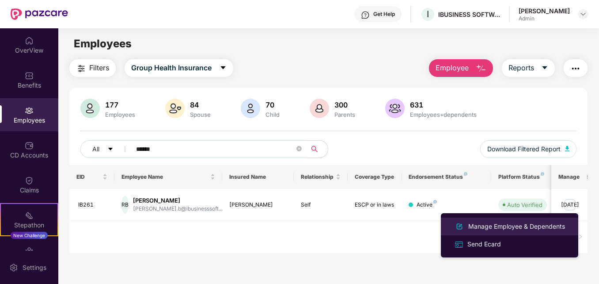
click at [477, 222] on div "Manage Employee & Dependents" at bounding box center [517, 226] width 100 height 10
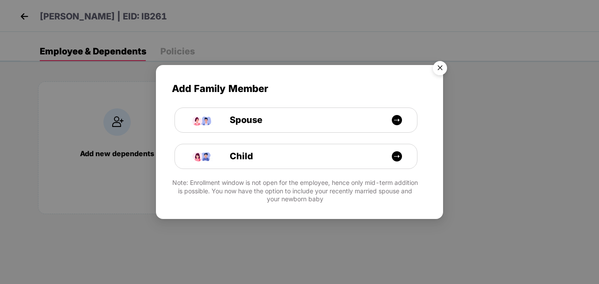
click at [440, 69] on img "Close" at bounding box center [440, 69] width 25 height 25
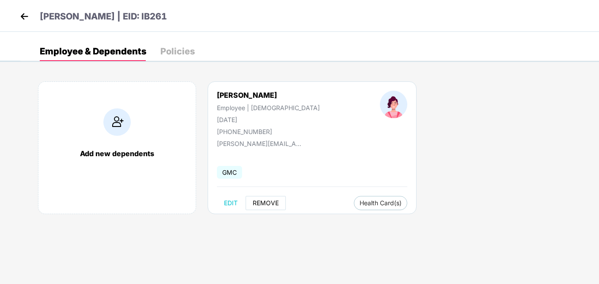
click at [263, 203] on span "REMOVE" at bounding box center [266, 202] width 26 height 7
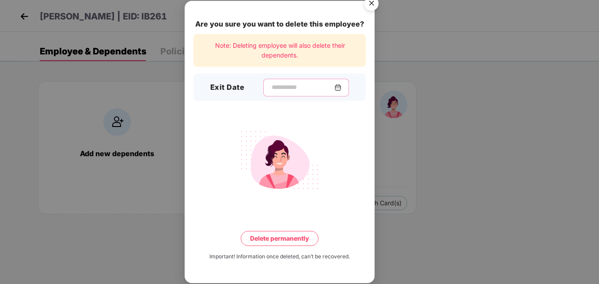
click at [271, 90] on input at bounding box center [303, 87] width 64 height 9
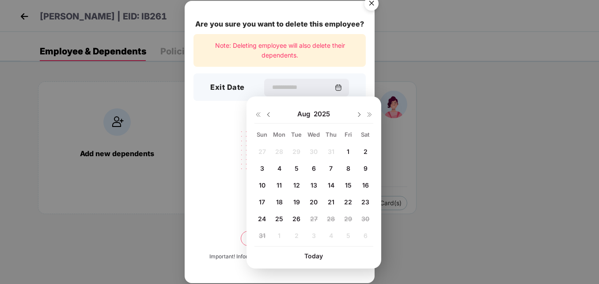
click at [280, 217] on span "25" at bounding box center [279, 219] width 8 height 8
type input "**********"
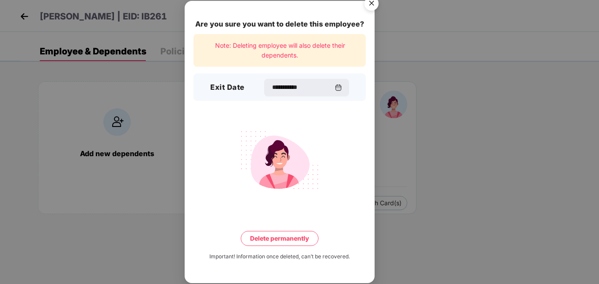
click at [278, 239] on button "Delete permanently" at bounding box center [280, 238] width 78 height 15
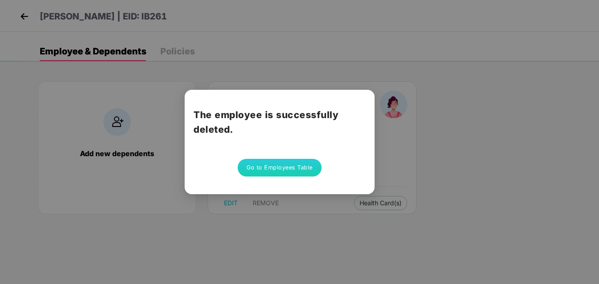
click at [286, 170] on button "Go to Employees Table" at bounding box center [280, 168] width 84 height 18
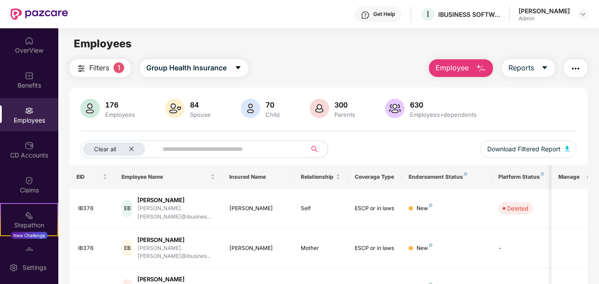
click at [217, 149] on input "text" at bounding box center [229, 148] width 132 height 13
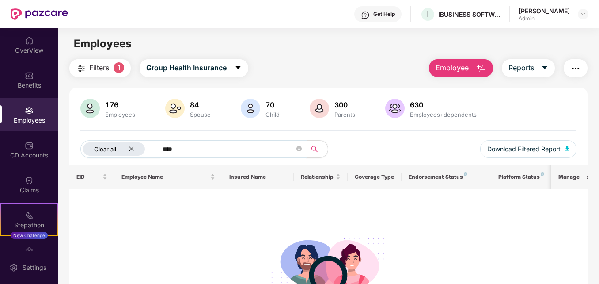
click at [130, 148] on icon "close" at bounding box center [132, 149] width 4 height 4
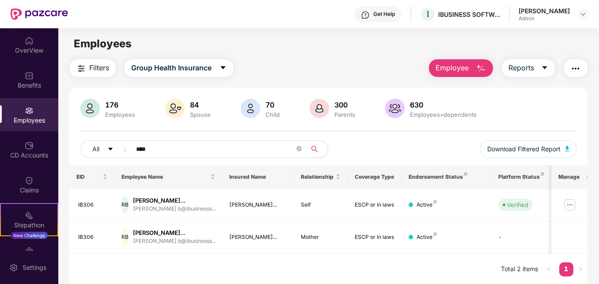
click at [156, 151] on input "****" at bounding box center [215, 148] width 158 height 13
type input "*"
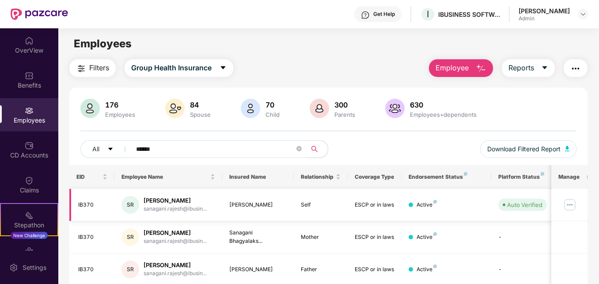
type input "******"
click at [572, 205] on img at bounding box center [570, 205] width 14 height 14
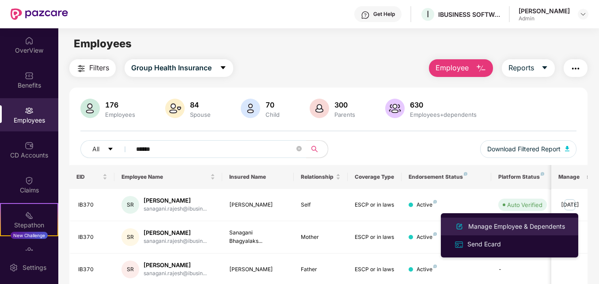
click at [506, 225] on div "Manage Employee & Dependents" at bounding box center [517, 226] width 100 height 10
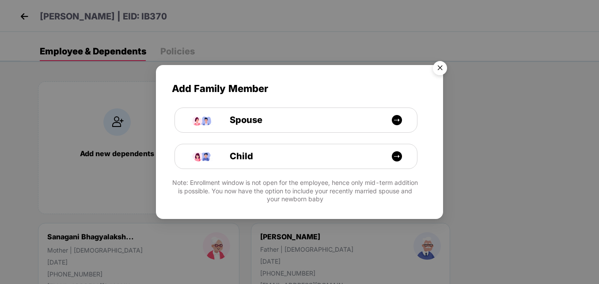
click at [441, 69] on img "Close" at bounding box center [440, 69] width 25 height 25
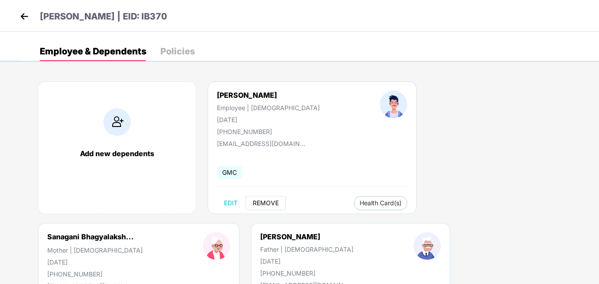
click at [263, 204] on span "REMOVE" at bounding box center [266, 202] width 26 height 7
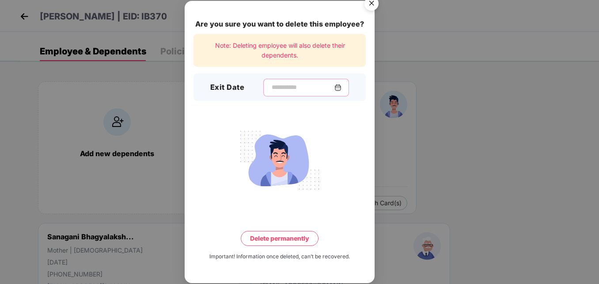
click at [275, 89] on input at bounding box center [303, 87] width 64 height 9
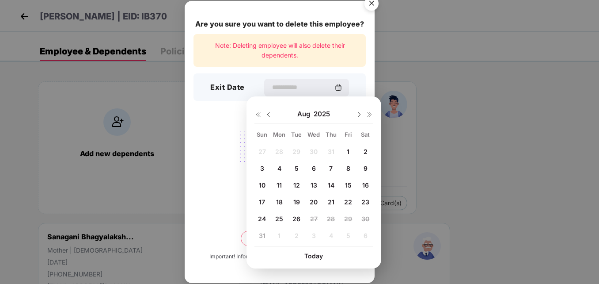
click at [278, 219] on span "25" at bounding box center [279, 219] width 8 height 8
type input "**********"
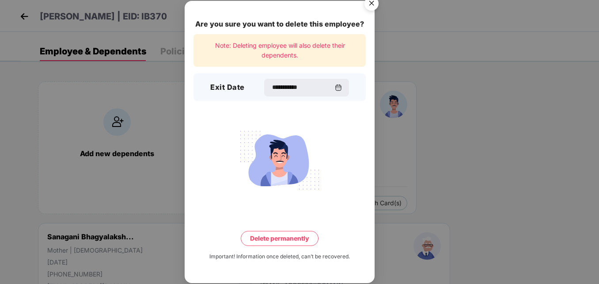
click at [272, 240] on button "Delete permanently" at bounding box center [280, 238] width 78 height 15
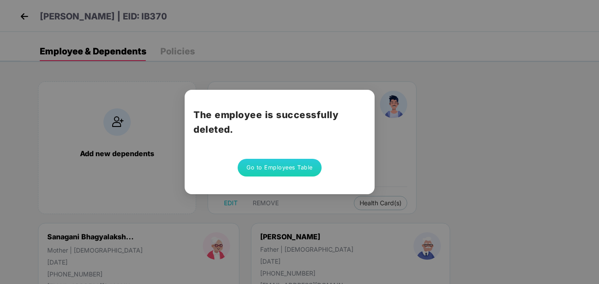
click at [271, 171] on button "Go to Employees Table" at bounding box center [280, 168] width 84 height 18
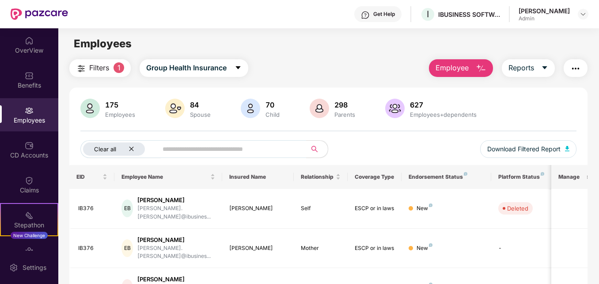
click at [130, 149] on icon "close" at bounding box center [132, 149] width 6 height 6
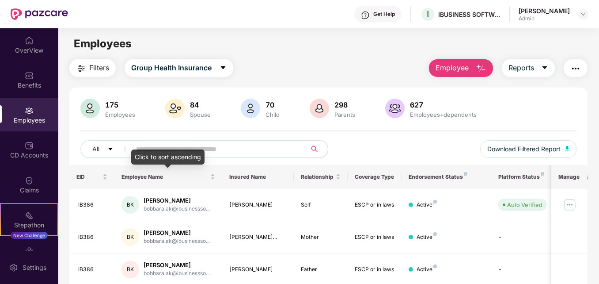
click at [187, 150] on div "Click to sort ascending" at bounding box center [167, 156] width 73 height 15
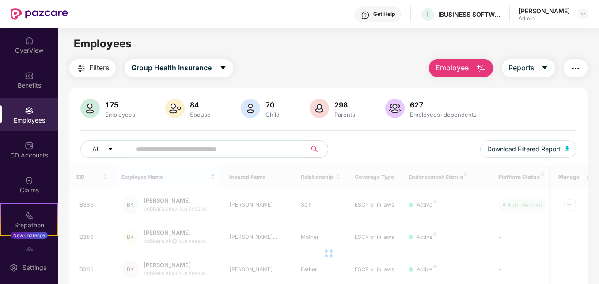
click at [226, 147] on input "text" at bounding box center [215, 148] width 158 height 13
type input "******"
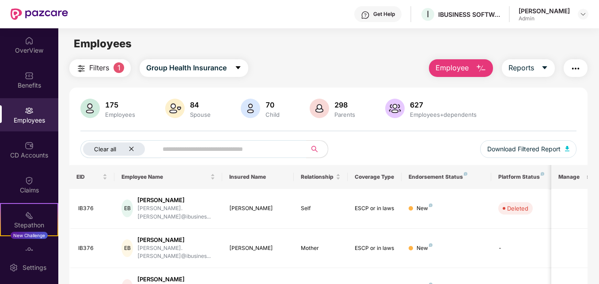
click at [134, 149] on icon "close" at bounding box center [132, 149] width 6 height 6
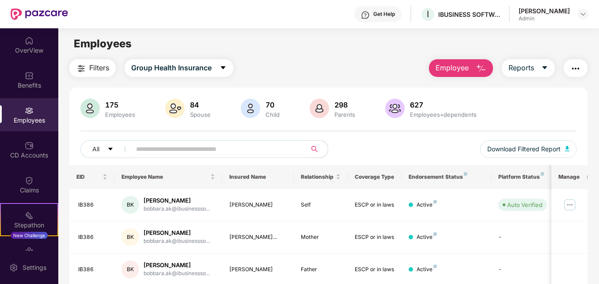
click at [152, 146] on input "text" at bounding box center [215, 148] width 158 height 13
type input "******"
click at [572, 206] on img at bounding box center [570, 205] width 14 height 14
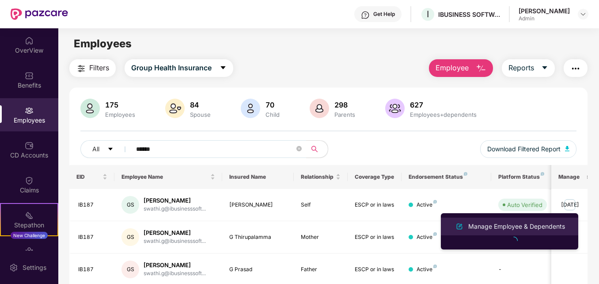
click at [514, 224] on div "Manage Employee & Dependents" at bounding box center [517, 226] width 100 height 10
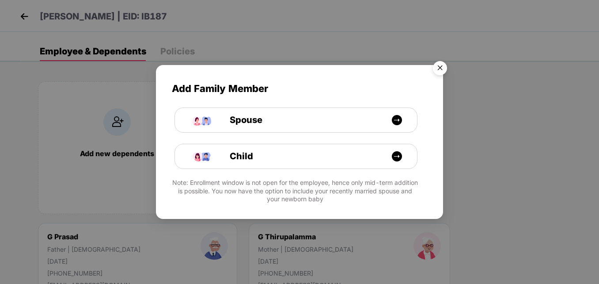
click at [443, 64] on img "Close" at bounding box center [440, 69] width 25 height 25
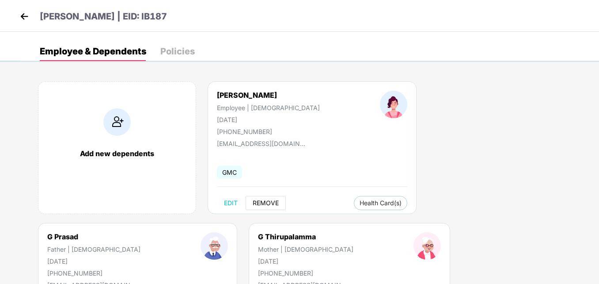
click at [262, 203] on span "REMOVE" at bounding box center [266, 202] width 26 height 7
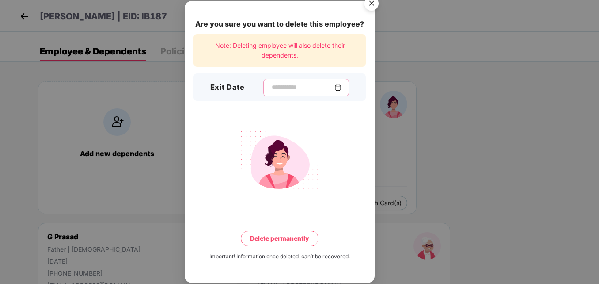
click at [273, 89] on input at bounding box center [303, 87] width 64 height 9
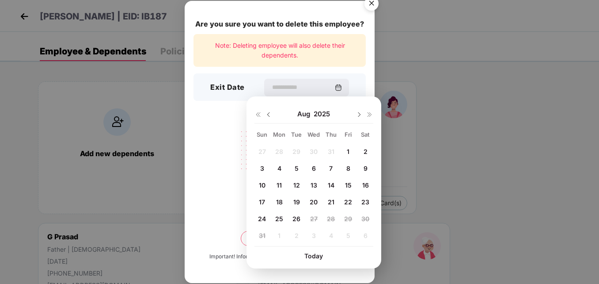
click at [280, 217] on span "25" at bounding box center [279, 219] width 8 height 8
type input "**********"
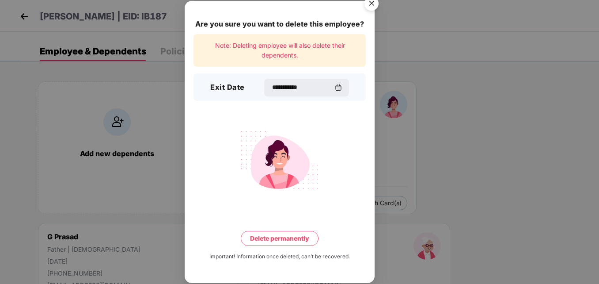
click at [282, 239] on button "Delete permanently" at bounding box center [280, 238] width 78 height 15
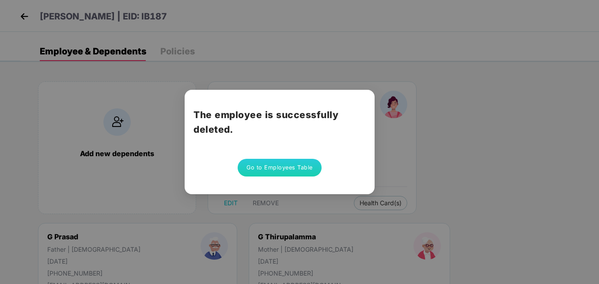
click at [278, 166] on button "Go to Employees Table" at bounding box center [280, 168] width 84 height 18
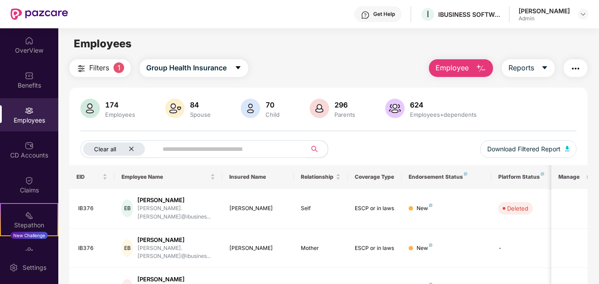
click at [131, 148] on icon "close" at bounding box center [132, 149] width 6 height 6
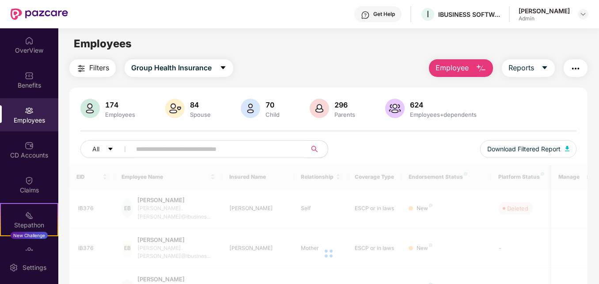
click at [148, 151] on input "text" at bounding box center [215, 148] width 158 height 13
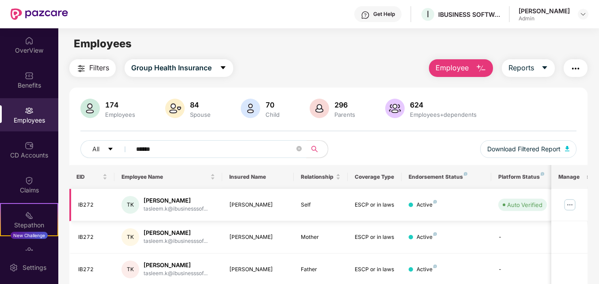
type input "******"
click at [571, 203] on img at bounding box center [570, 205] width 14 height 14
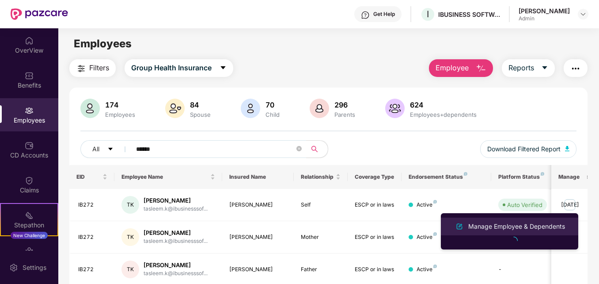
click at [523, 224] on div "Manage Employee & Dependents" at bounding box center [517, 226] width 100 height 10
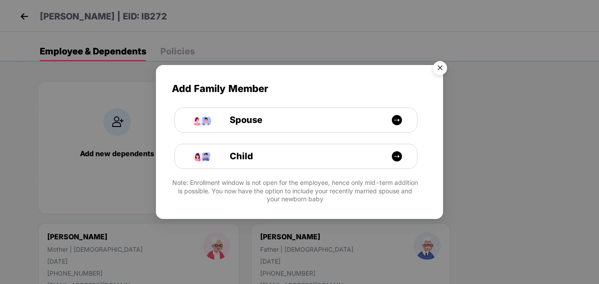
click at [442, 69] on img "Close" at bounding box center [440, 69] width 25 height 25
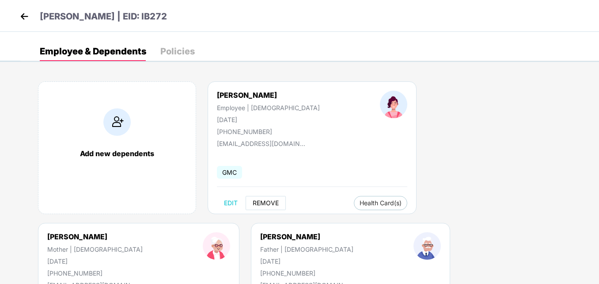
click at [264, 201] on span "REMOVE" at bounding box center [266, 202] width 26 height 7
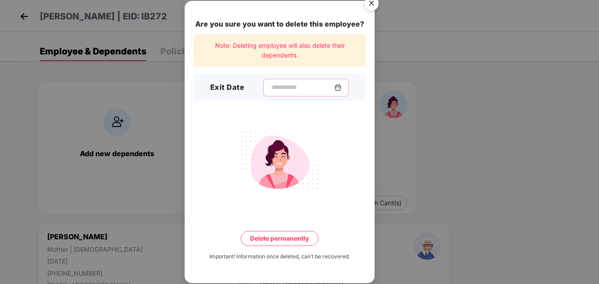
click at [271, 90] on input at bounding box center [303, 87] width 64 height 9
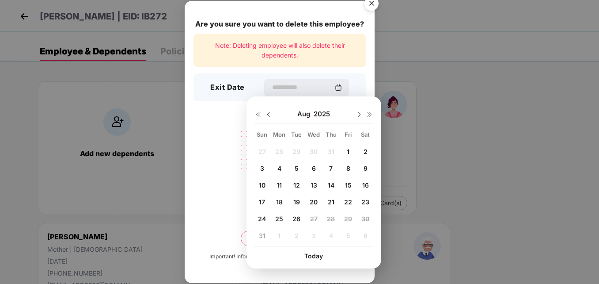
click at [278, 220] on span "25" at bounding box center [279, 219] width 8 height 8
type input "**********"
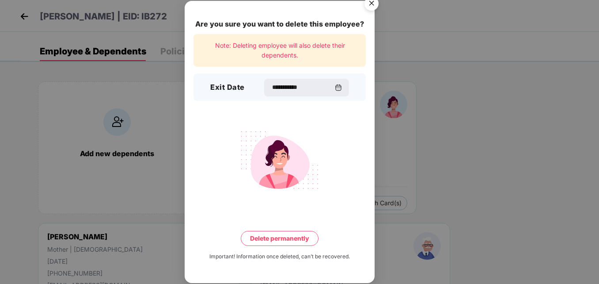
click at [279, 240] on button "Delete permanently" at bounding box center [280, 238] width 78 height 15
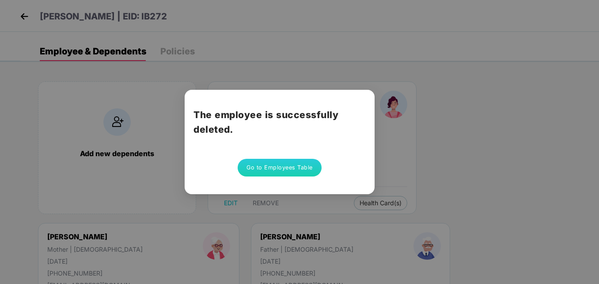
click at [285, 168] on button "Go to Employees Table" at bounding box center [280, 168] width 84 height 18
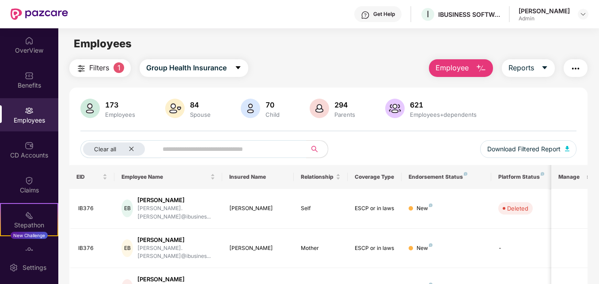
click at [375, 54] on main "Employees Filters 1 Group Health Insurance Employee Reports 173 Employees 84 Sp…" at bounding box center [328, 170] width 541 height 284
click at [133, 149] on icon "close" at bounding box center [132, 149] width 6 height 6
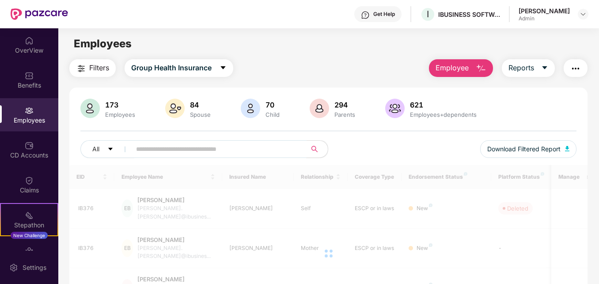
click at [152, 147] on input "text" at bounding box center [215, 148] width 158 height 13
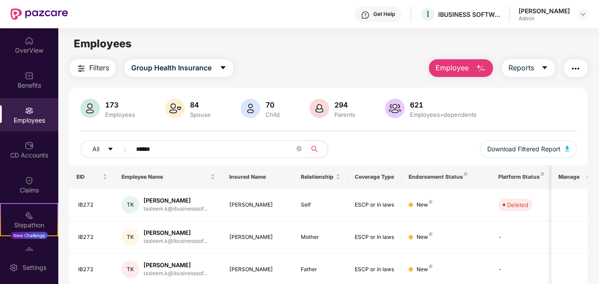
click at [399, 58] on main "Employees Filters Group Health Insurance Employee Reports 173 Employees 84 Spou…" at bounding box center [328, 170] width 541 height 284
click at [167, 148] on input "******" at bounding box center [215, 148] width 158 height 13
type input "*"
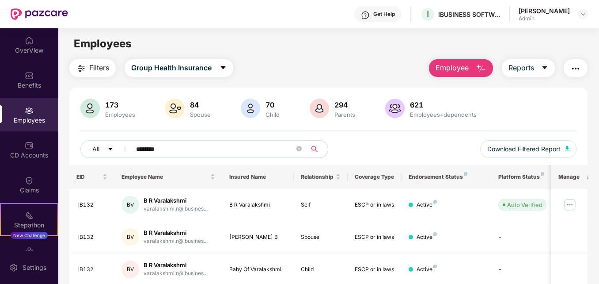
type input "********"
click at [572, 206] on img at bounding box center [570, 205] width 14 height 14
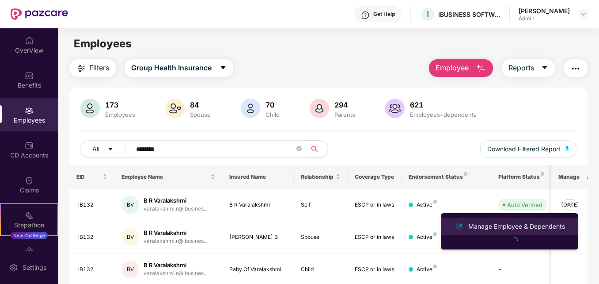
click at [505, 226] on div "Manage Employee & Dependents" at bounding box center [517, 226] width 100 height 10
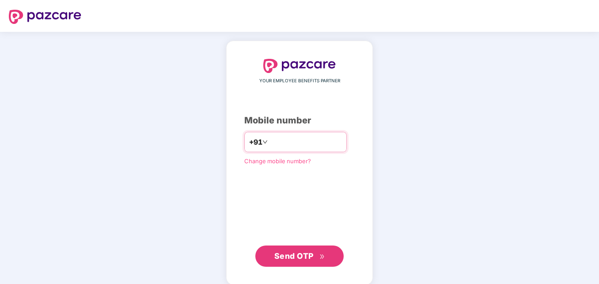
click at [270, 142] on input "**********" at bounding box center [306, 142] width 72 height 14
type input "**********"
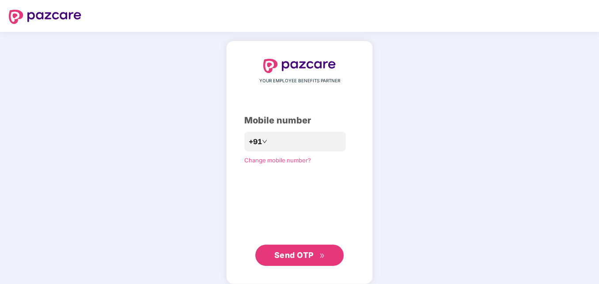
click at [297, 254] on span "Send OTP" at bounding box center [294, 254] width 39 height 9
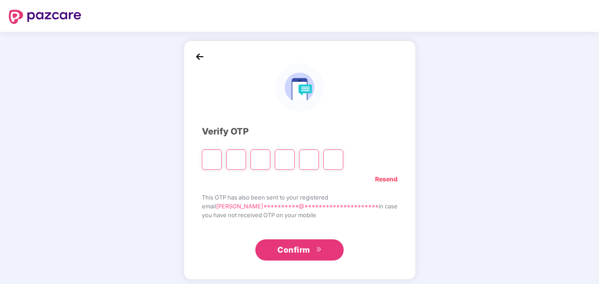
type input "*"
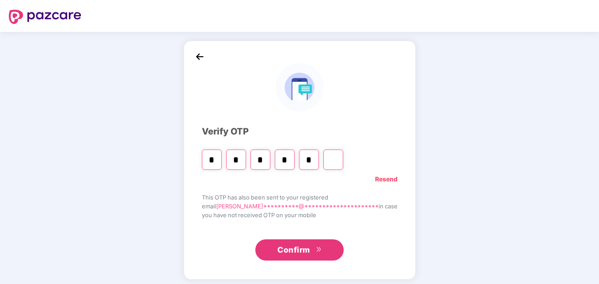
type input "*"
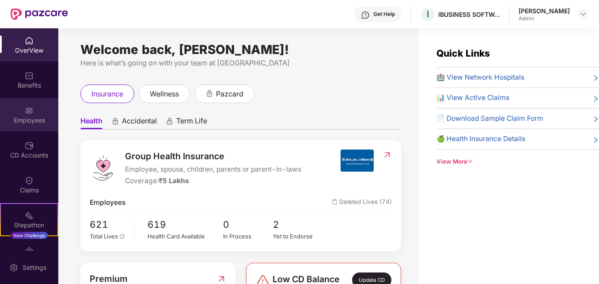
click at [28, 120] on div "Employees" at bounding box center [29, 120] width 58 height 9
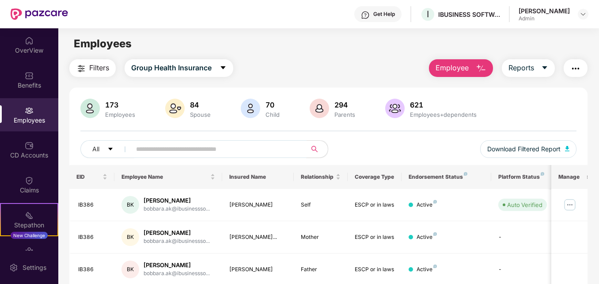
click at [280, 149] on input "text" at bounding box center [215, 148] width 158 height 13
type input "****"
click at [568, 114] on div "173 Employees 84 Spouse 70 Child 294 Parents 621 Employees+dependents" at bounding box center [328, 109] width 496 height 21
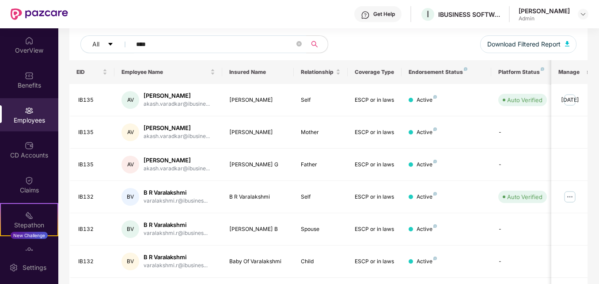
scroll to position [106, 0]
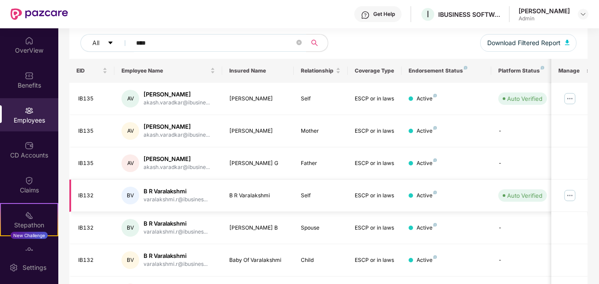
click at [571, 194] on img at bounding box center [570, 195] width 14 height 14
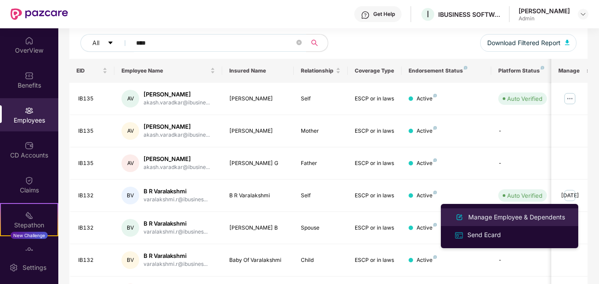
click at [494, 214] on div "Manage Employee & Dependents" at bounding box center [517, 217] width 100 height 10
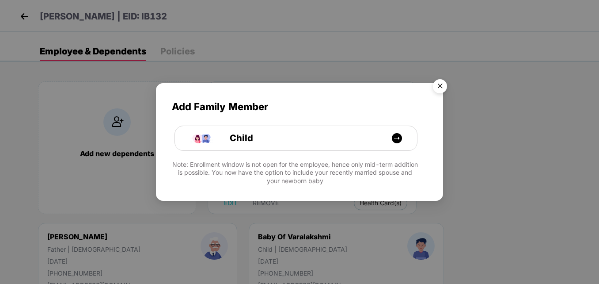
click at [439, 84] on img "Close" at bounding box center [440, 87] width 25 height 25
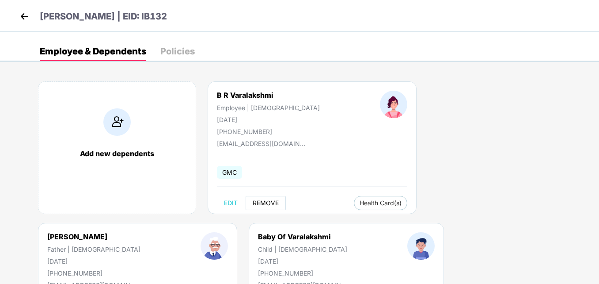
click at [272, 202] on span "REMOVE" at bounding box center [266, 202] width 26 height 7
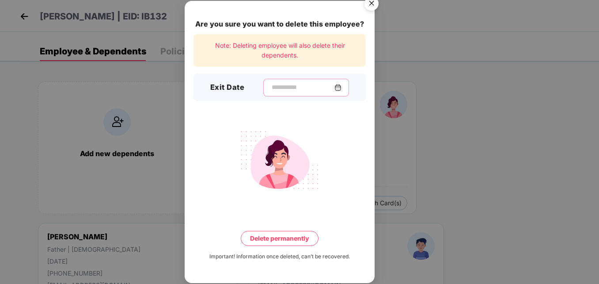
click at [271, 85] on input at bounding box center [303, 87] width 64 height 9
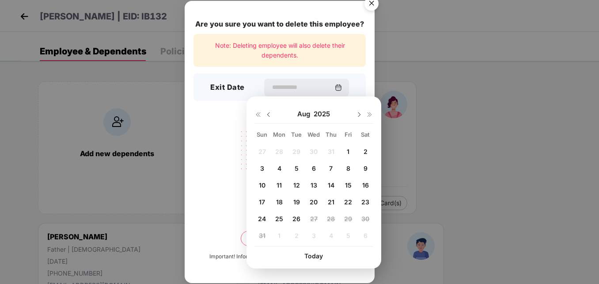
click at [279, 218] on span "25" at bounding box center [279, 219] width 8 height 8
type input "**********"
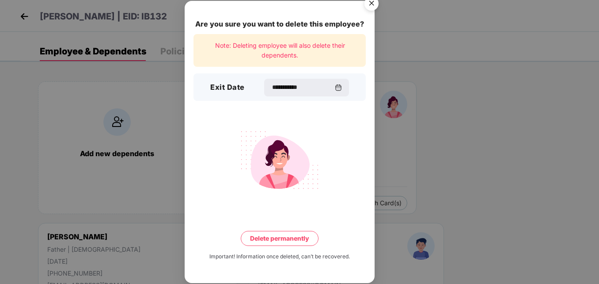
click at [281, 239] on button "Delete permanently" at bounding box center [280, 238] width 78 height 15
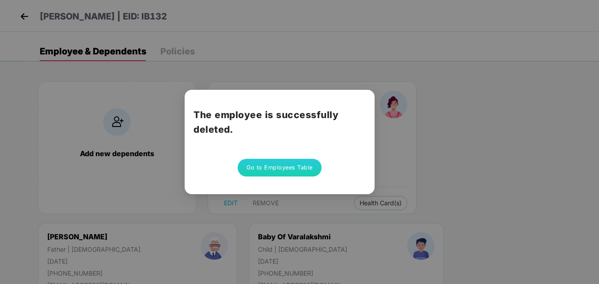
click at [281, 169] on button "Go to Employees Table" at bounding box center [280, 168] width 84 height 18
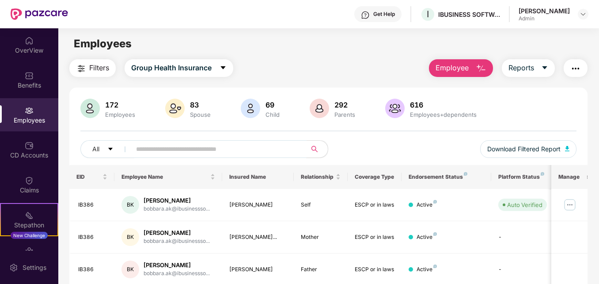
click at [225, 150] on input "text" at bounding box center [215, 148] width 158 height 13
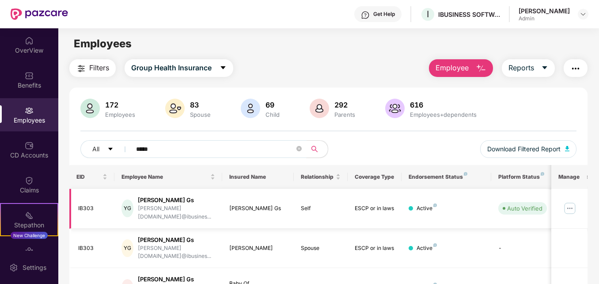
type input "*****"
click at [572, 205] on img at bounding box center [570, 208] width 14 height 14
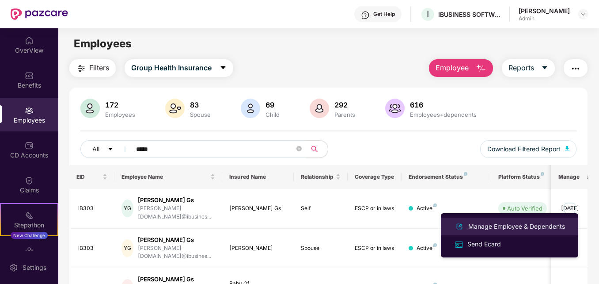
click at [515, 225] on div "Manage Employee & Dependents" at bounding box center [517, 226] width 100 height 10
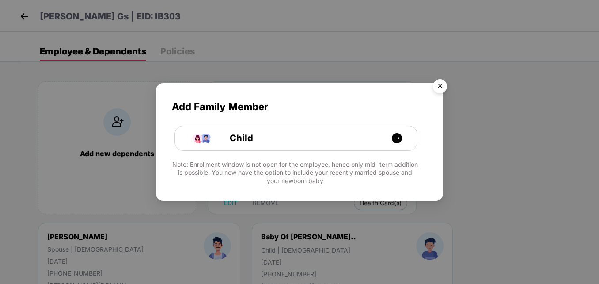
click at [437, 89] on img "Close" at bounding box center [440, 87] width 25 height 25
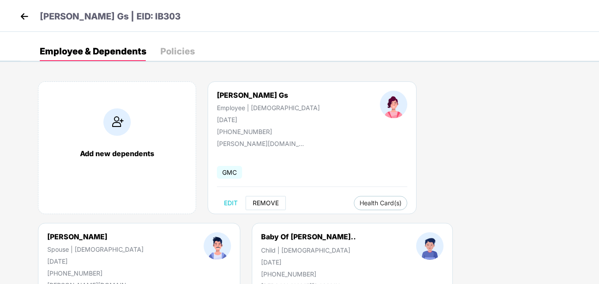
click at [268, 204] on span "REMOVE" at bounding box center [266, 202] width 26 height 7
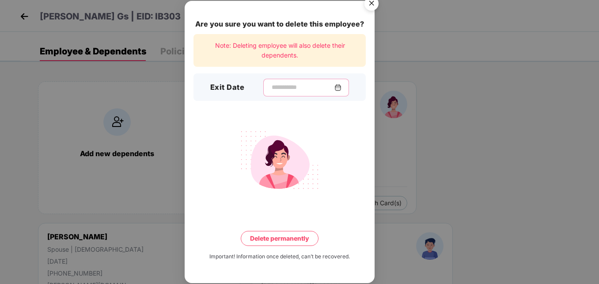
click at [271, 87] on input at bounding box center [303, 87] width 64 height 9
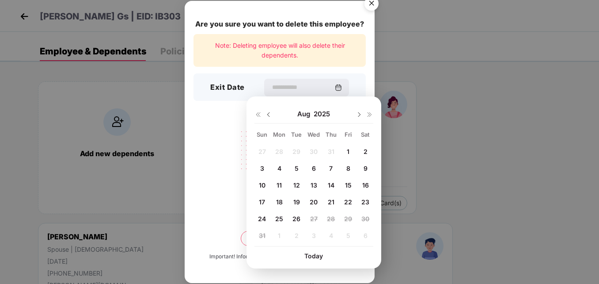
click at [278, 218] on span "25" at bounding box center [279, 219] width 8 height 8
type input "**********"
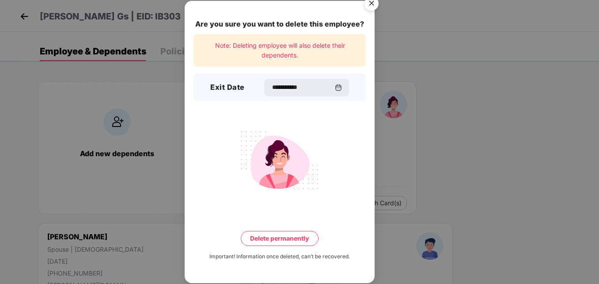
click at [290, 237] on button "Delete permanently" at bounding box center [280, 238] width 78 height 15
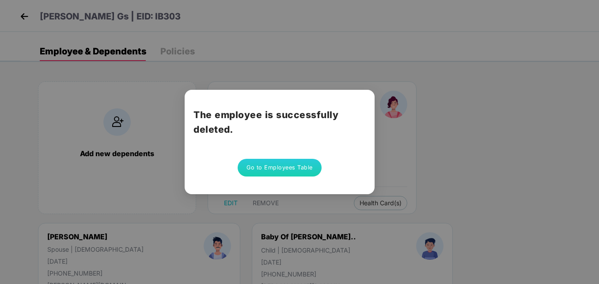
click at [264, 166] on button "Go to Employees Table" at bounding box center [280, 168] width 84 height 18
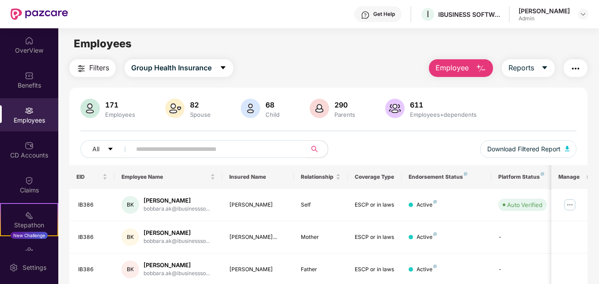
click at [203, 147] on input "text" at bounding box center [215, 148] width 158 height 13
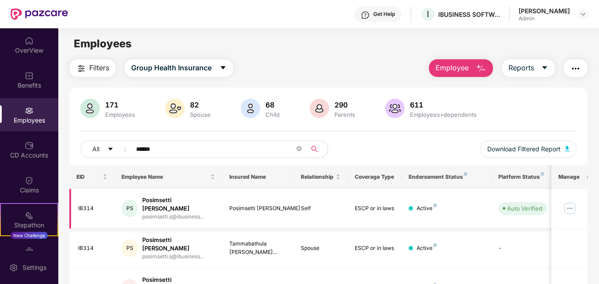
type input "******"
click at [569, 204] on img at bounding box center [570, 208] width 14 height 14
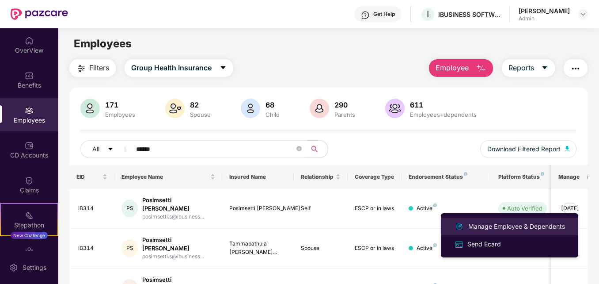
click at [485, 226] on div "Manage Employee & Dependents" at bounding box center [517, 226] width 100 height 10
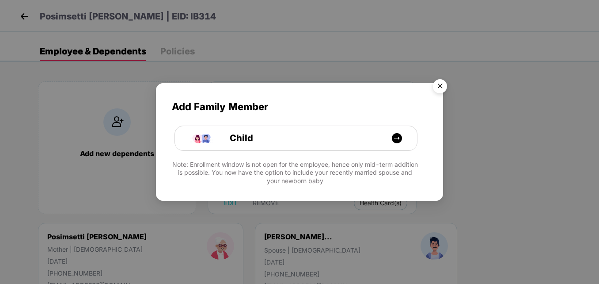
click at [438, 86] on img "Close" at bounding box center [440, 87] width 25 height 25
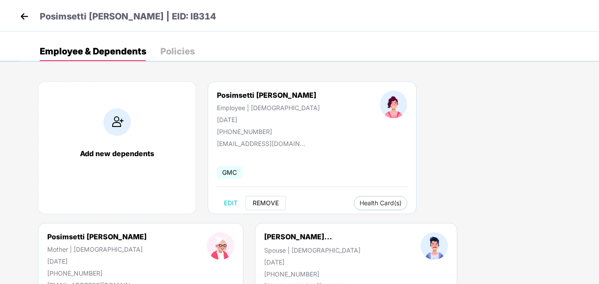
click at [268, 208] on button "REMOVE" at bounding box center [266, 203] width 40 height 14
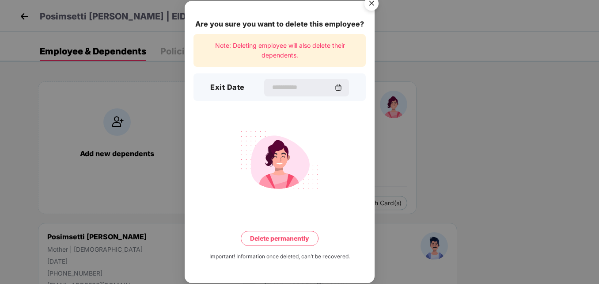
click at [370, 4] on img "Close" at bounding box center [371, 4] width 25 height 25
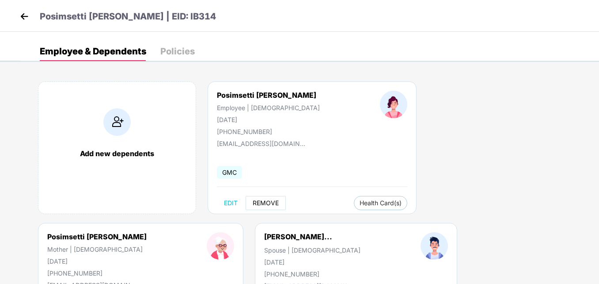
click at [265, 202] on span "REMOVE" at bounding box center [266, 202] width 26 height 7
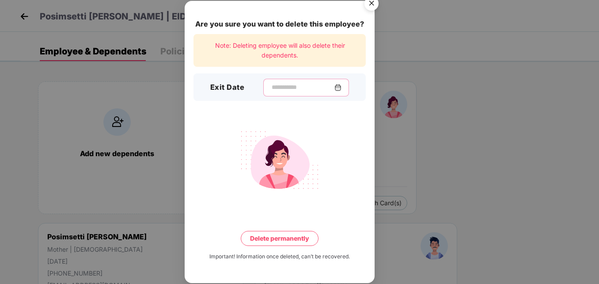
click at [283, 88] on input at bounding box center [303, 87] width 64 height 9
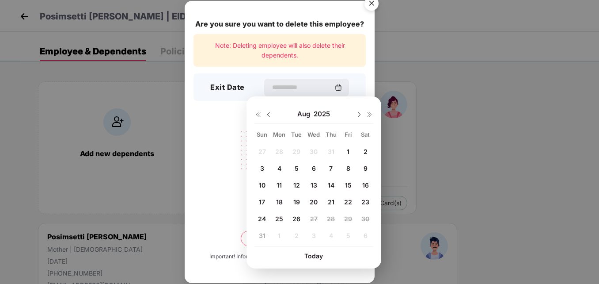
click at [278, 217] on span "25" at bounding box center [279, 219] width 8 height 8
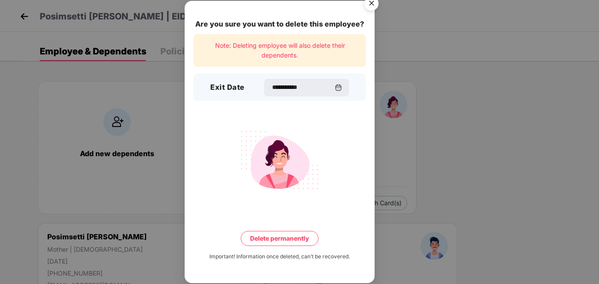
type input "**********"
click at [275, 240] on button "Delete permanently" at bounding box center [280, 238] width 78 height 15
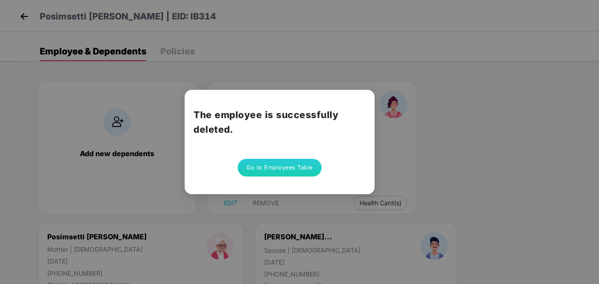
click at [271, 172] on button "Go to Employees Table" at bounding box center [280, 168] width 84 height 18
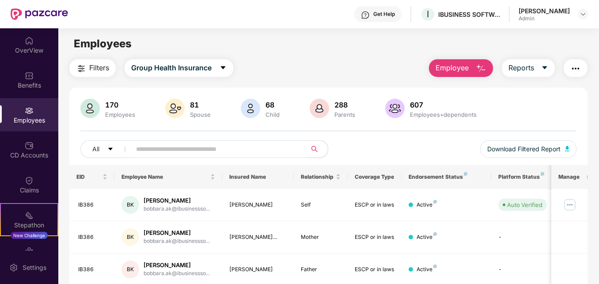
click at [183, 151] on input "text" at bounding box center [215, 148] width 158 height 13
type input "*******"
click at [568, 205] on img at bounding box center [570, 205] width 14 height 14
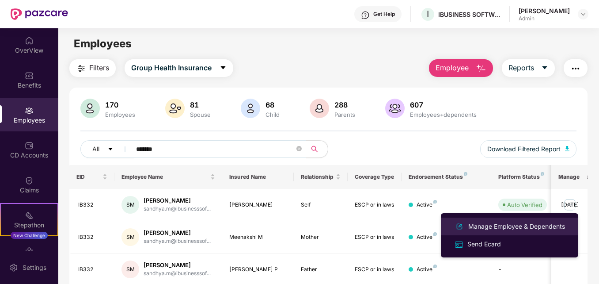
click at [498, 225] on div "Manage Employee & Dependents" at bounding box center [517, 226] width 100 height 10
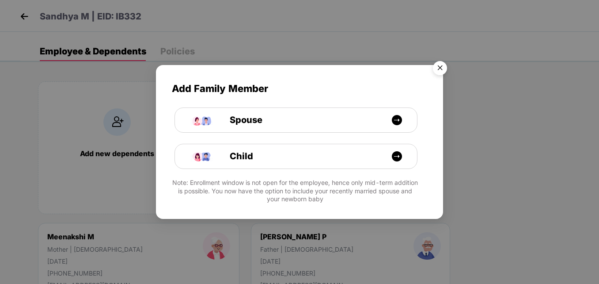
click at [441, 69] on img "Close" at bounding box center [440, 69] width 25 height 25
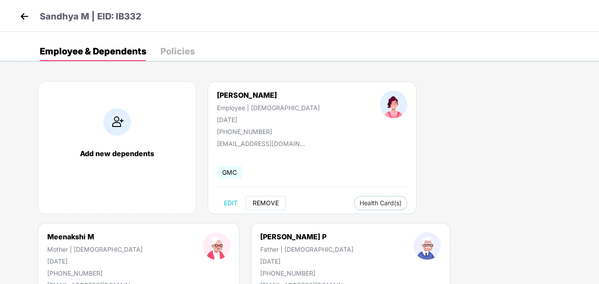
click at [264, 205] on span "REMOVE" at bounding box center [266, 202] width 26 height 7
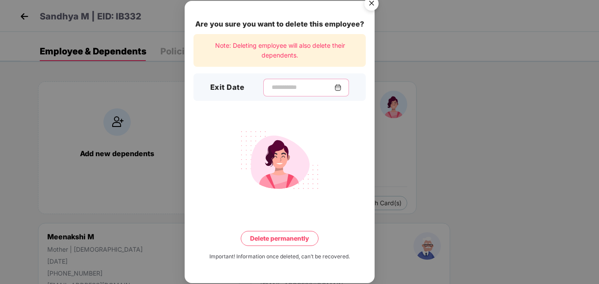
click at [284, 84] on input at bounding box center [303, 87] width 64 height 9
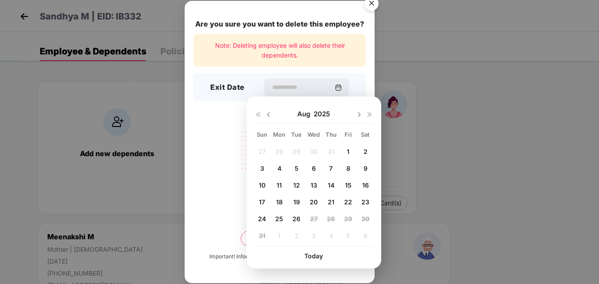
click at [278, 217] on span "25" at bounding box center [279, 219] width 8 height 8
type input "**********"
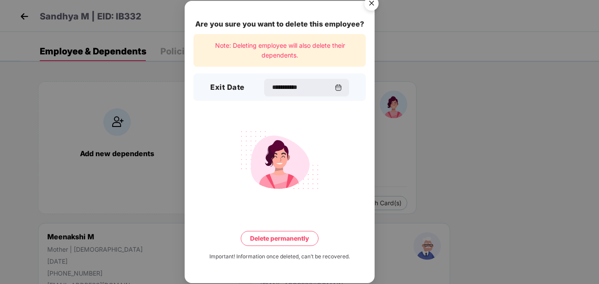
click at [272, 237] on button "Delete permanently" at bounding box center [280, 238] width 78 height 15
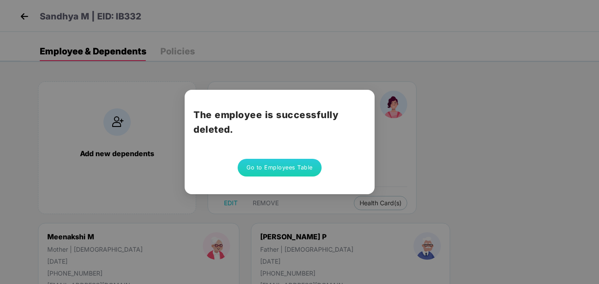
click at [275, 171] on button "Go to Employees Table" at bounding box center [280, 168] width 84 height 18
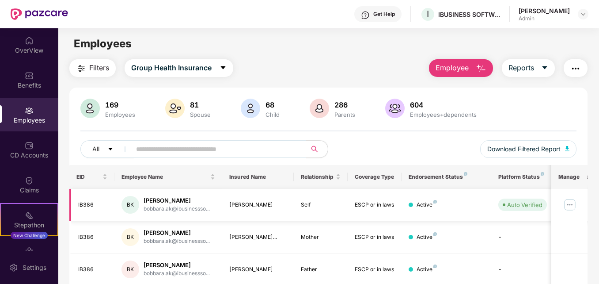
click at [570, 204] on img at bounding box center [570, 205] width 14 height 14
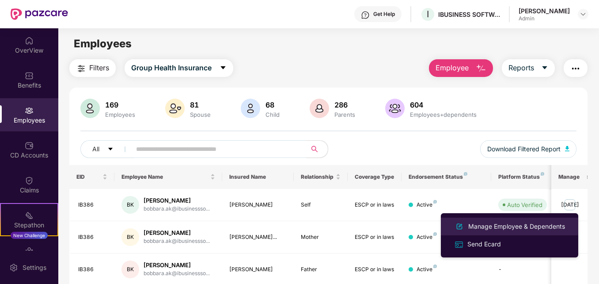
click at [515, 226] on div "Manage Employee & Dependents" at bounding box center [517, 226] width 100 height 10
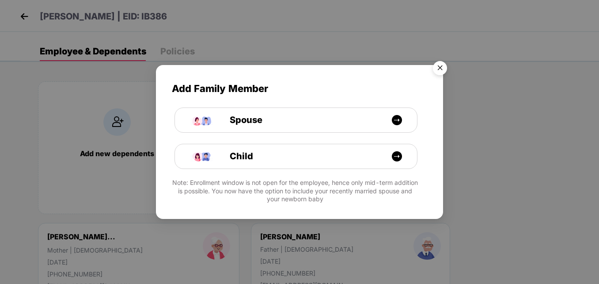
click at [440, 70] on img "Close" at bounding box center [440, 69] width 25 height 25
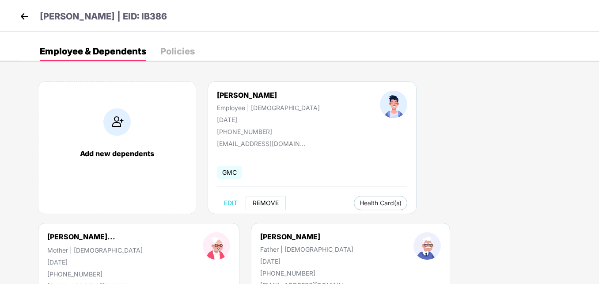
click at [262, 203] on span "REMOVE" at bounding box center [266, 202] width 26 height 7
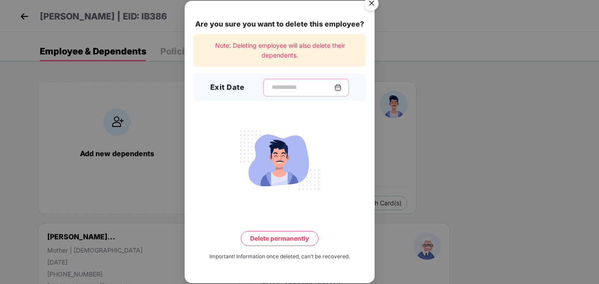
click at [277, 90] on input at bounding box center [303, 87] width 64 height 9
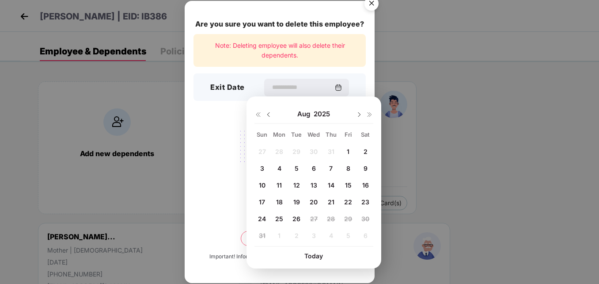
click at [280, 221] on span "25" at bounding box center [279, 219] width 8 height 8
type input "**********"
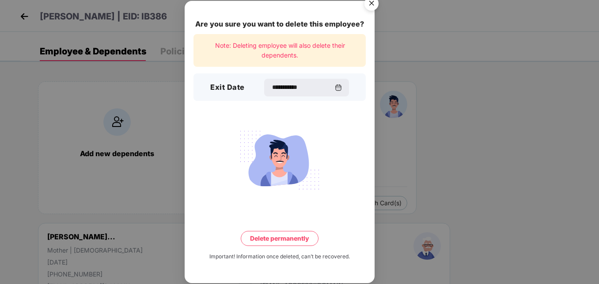
click at [276, 242] on button "Delete permanently" at bounding box center [280, 238] width 78 height 15
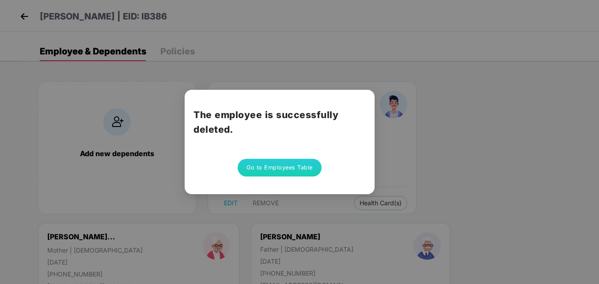
click at [253, 169] on button "Go to Employees Table" at bounding box center [280, 168] width 84 height 18
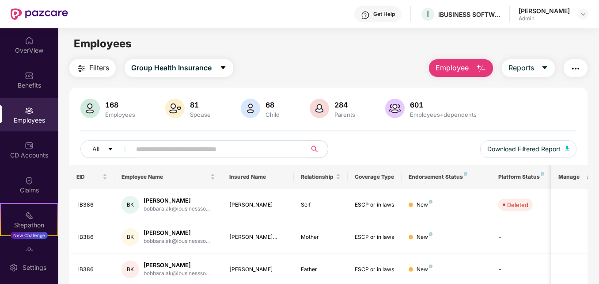
click at [214, 151] on input "text" at bounding box center [215, 148] width 158 height 13
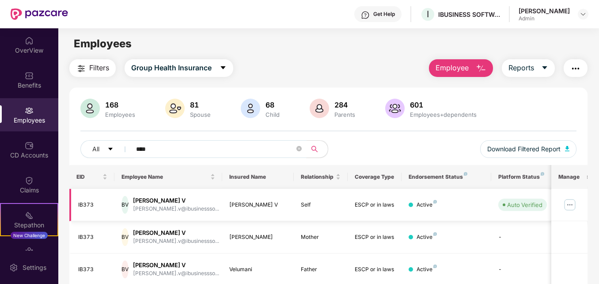
type input "****"
click at [571, 205] on img at bounding box center [570, 205] width 14 height 14
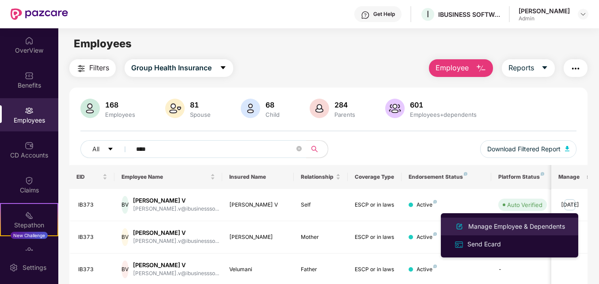
click at [518, 226] on div "Manage Employee & Dependents" at bounding box center [517, 226] width 100 height 10
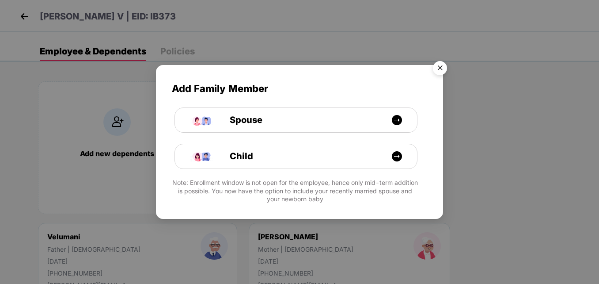
click at [436, 65] on img "Close" at bounding box center [440, 69] width 25 height 25
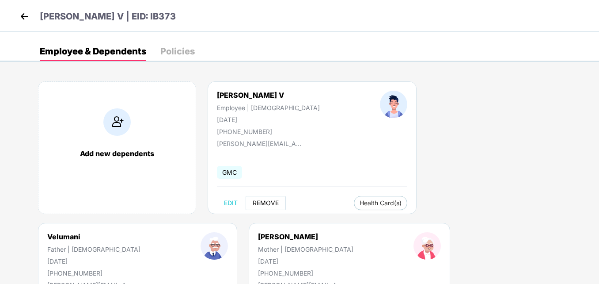
click at [263, 202] on span "REMOVE" at bounding box center [266, 202] width 26 height 7
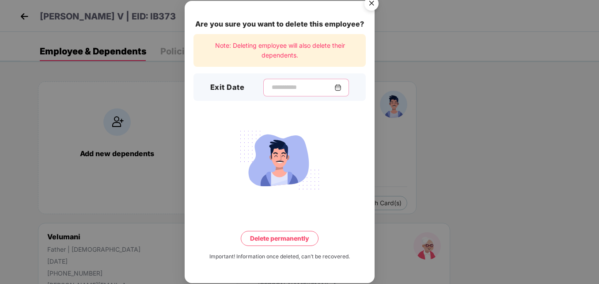
click at [271, 86] on input at bounding box center [303, 87] width 64 height 9
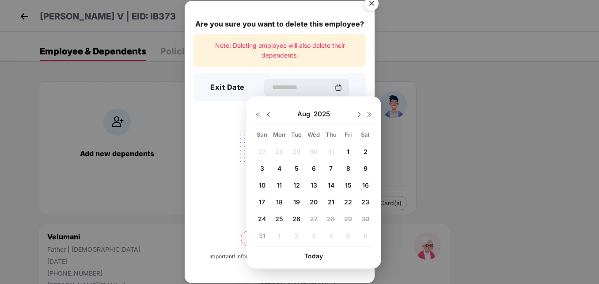
click at [278, 218] on span "25" at bounding box center [279, 219] width 8 height 8
type input "**********"
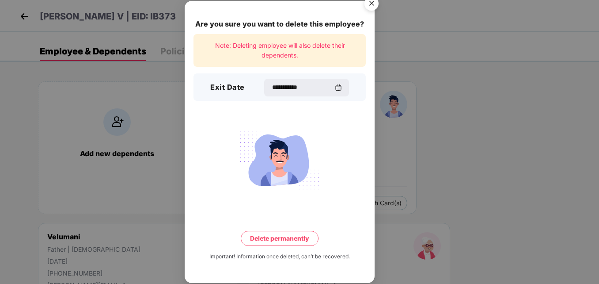
click at [280, 238] on button "Delete permanently" at bounding box center [280, 238] width 78 height 15
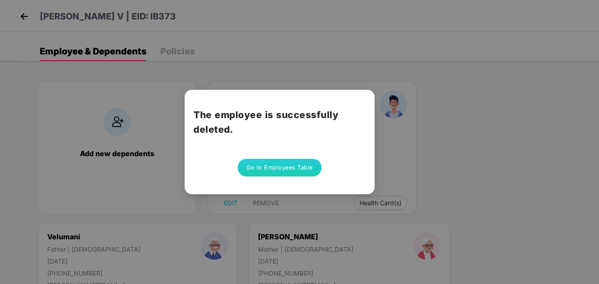
click at [283, 167] on button "Go to Employees Table" at bounding box center [280, 168] width 84 height 18
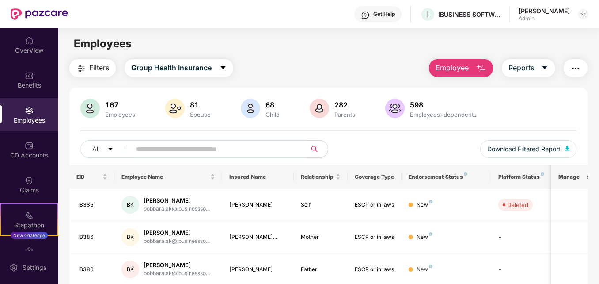
click at [214, 144] on input "text" at bounding box center [215, 148] width 158 height 13
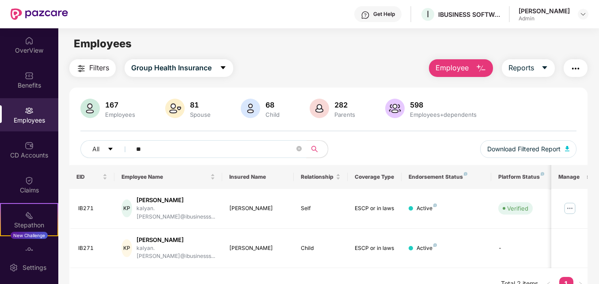
type input "*"
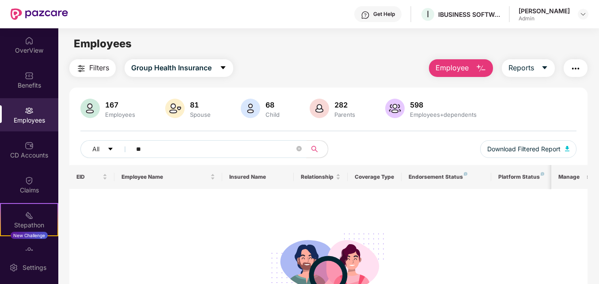
type input "*"
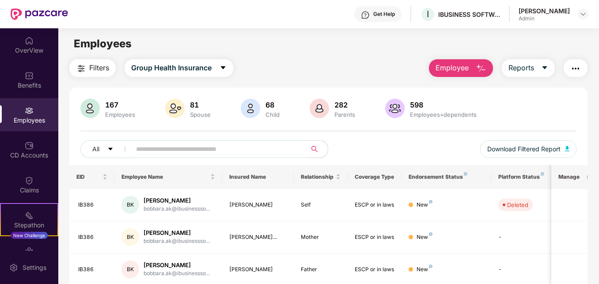
click at [561, 34] on main "Employees Filters Group Health Insurance Employee Reports 167 Employees 81 Spou…" at bounding box center [328, 170] width 541 height 284
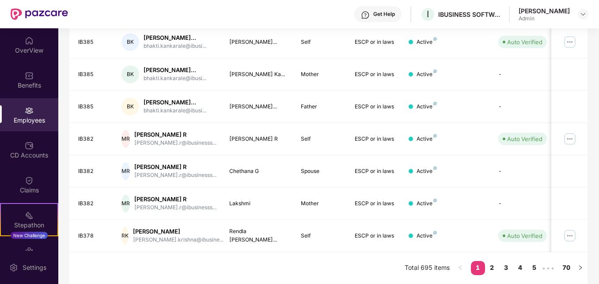
scroll to position [282, 0]
click at [492, 264] on link "2" at bounding box center [492, 267] width 14 height 13
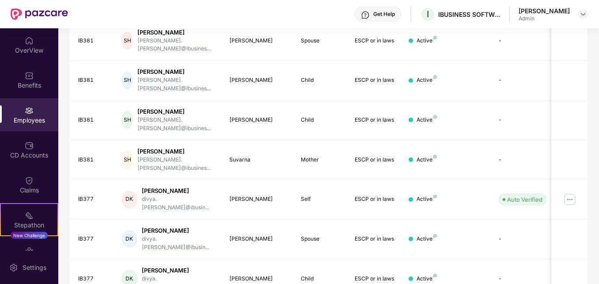
scroll to position [259, 0]
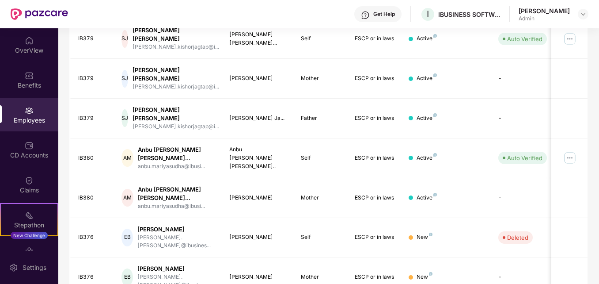
scroll to position [275, 0]
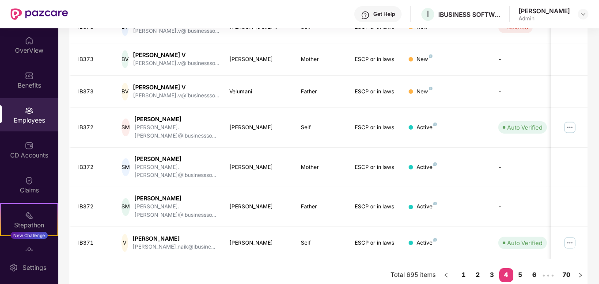
scroll to position [259, 0]
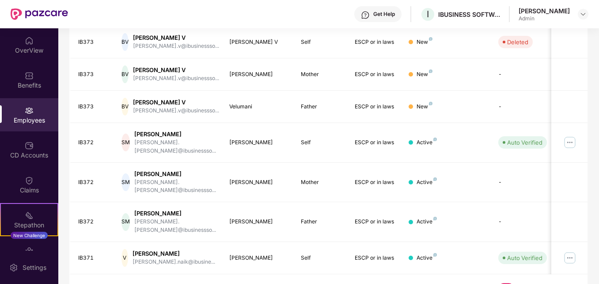
drag, startPoint x: 598, startPoint y: 206, endPoint x: 597, endPoint y: 143, distance: 63.2
click at [597, 143] on div "Filters Group Health Insurance Employee Reports 167 Employees 81 Spouse 68 Chil…" at bounding box center [328, 53] width 541 height 506
drag, startPoint x: 597, startPoint y: 143, endPoint x: 596, endPoint y: 176, distance: 33.6
click at [596, 176] on div "Filters Group Health Insurance Employee Reports 167 Employees 81 Spouse 68 Chil…" at bounding box center [328, 53] width 541 height 506
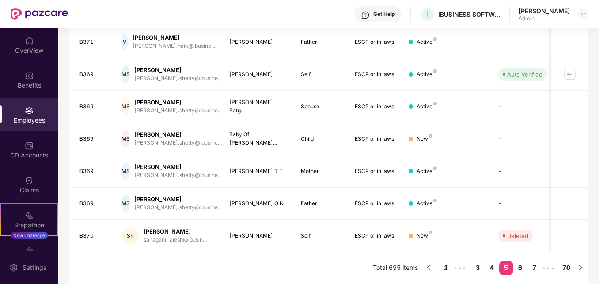
click at [593, 186] on div "Filters Group Health Insurance Employee Reports 167 Employees 81 Spouse 68 Chil…" at bounding box center [328, 42] width 541 height 484
click at [523, 269] on link "6" at bounding box center [521, 267] width 14 height 13
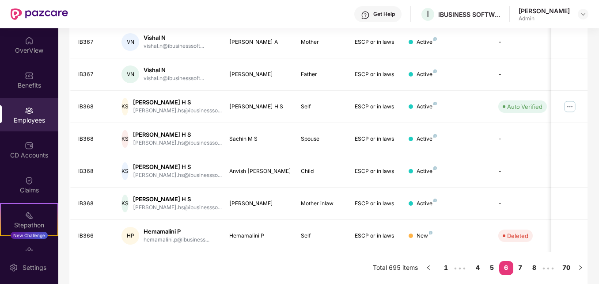
click at [592, 230] on div "Filters Group Health Insurance Employee Reports 167 Employees 81 Spouse 68 Chil…" at bounding box center [328, 42] width 541 height 484
click at [520, 270] on link "7" at bounding box center [521, 267] width 14 height 13
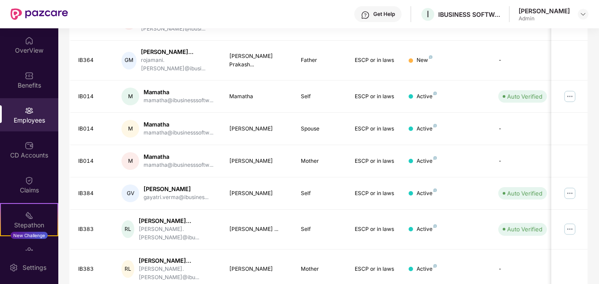
click at [591, 132] on div "Filters Group Health Insurance Employee Reports 167 Employees 81 Spouse 68 Chil…" at bounding box center [328, 60] width 541 height 521
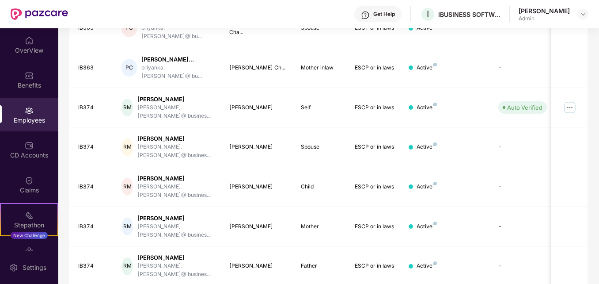
click at [591, 187] on div "Filters Group Health Insurance Employee Reports 167 Employees 81 Spouse 68 Chil…" at bounding box center [328, 75] width 541 height 550
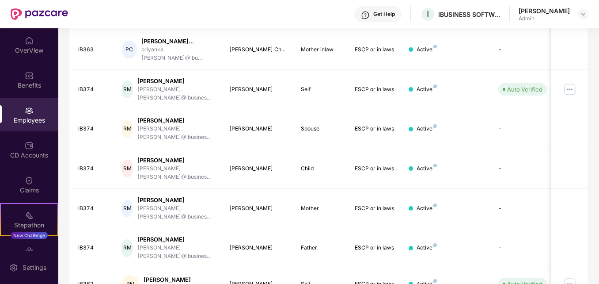
scroll to position [282, 0]
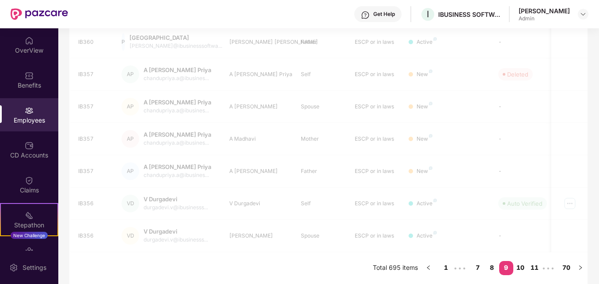
scroll to position [259, 0]
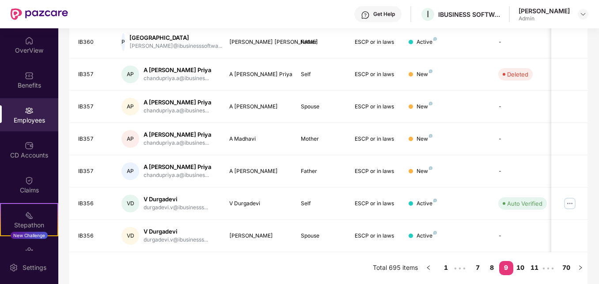
click at [592, 242] on div "Filters Group Health Insurance Employee Reports 167 Employees 81 Spouse 68 Chil…" at bounding box center [328, 42] width 541 height 484
click at [523, 265] on link "10" at bounding box center [521, 267] width 14 height 13
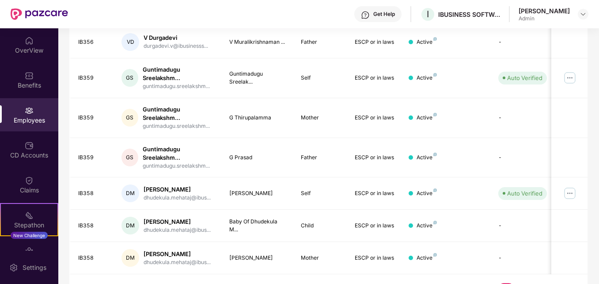
click at [592, 262] on div "Filters Group Health Insurance Employee Reports 167 Employees 81 Spouse 68 Chil…" at bounding box center [328, 53] width 541 height 507
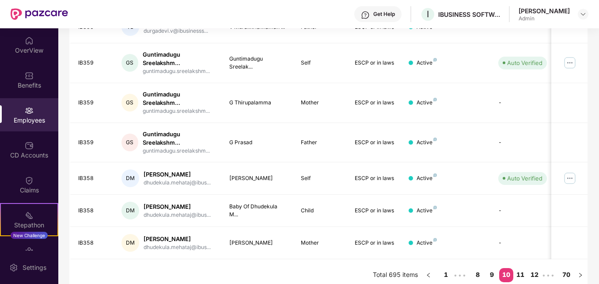
scroll to position [282, 0]
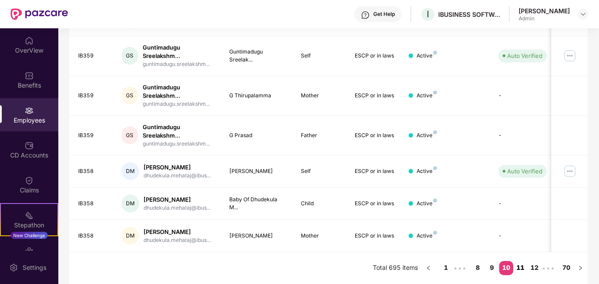
click at [522, 267] on link "11" at bounding box center [521, 267] width 14 height 13
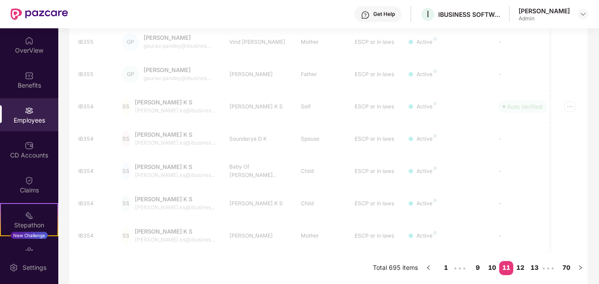
scroll to position [259, 0]
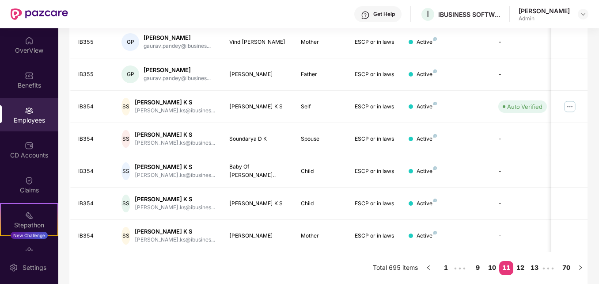
click at [593, 243] on div "Filters Group Health Insurance Employee Reports 167 Employees 81 Spouse 68 Chil…" at bounding box center [328, 42] width 541 height 484
